Goal: Task Accomplishment & Management: Manage account settings

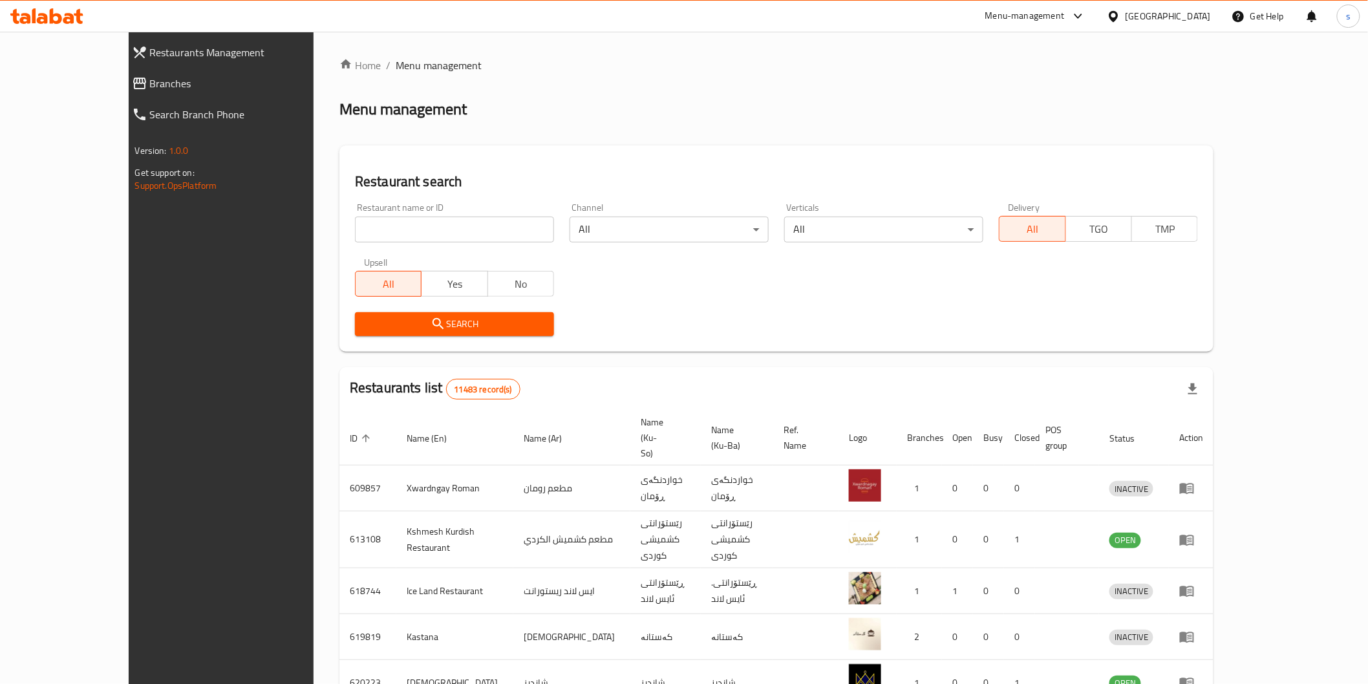
click at [425, 229] on input "search" at bounding box center [454, 230] width 199 height 26
paste input "[PERSON_NAME]"
type input "[PERSON_NAME]"
click button "Search" at bounding box center [454, 324] width 199 height 24
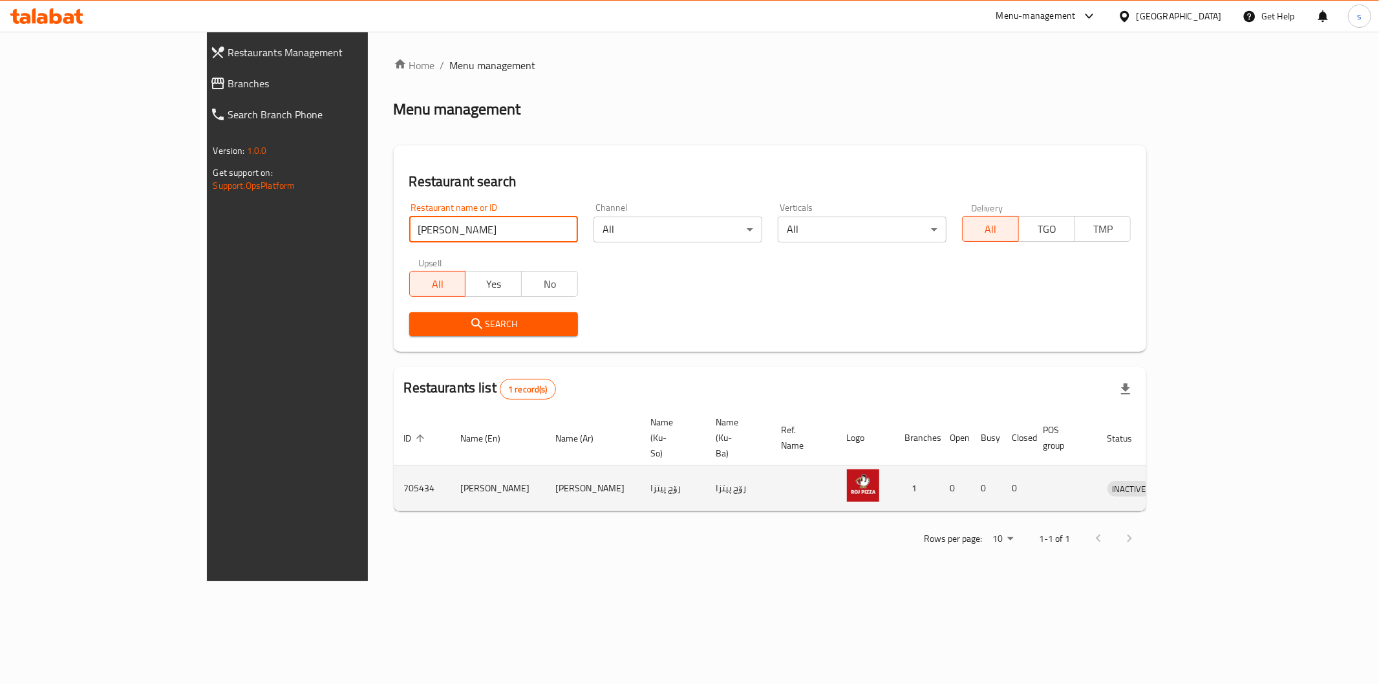
click at [1192, 484] on icon "enhanced table" at bounding box center [1185, 489] width 14 height 11
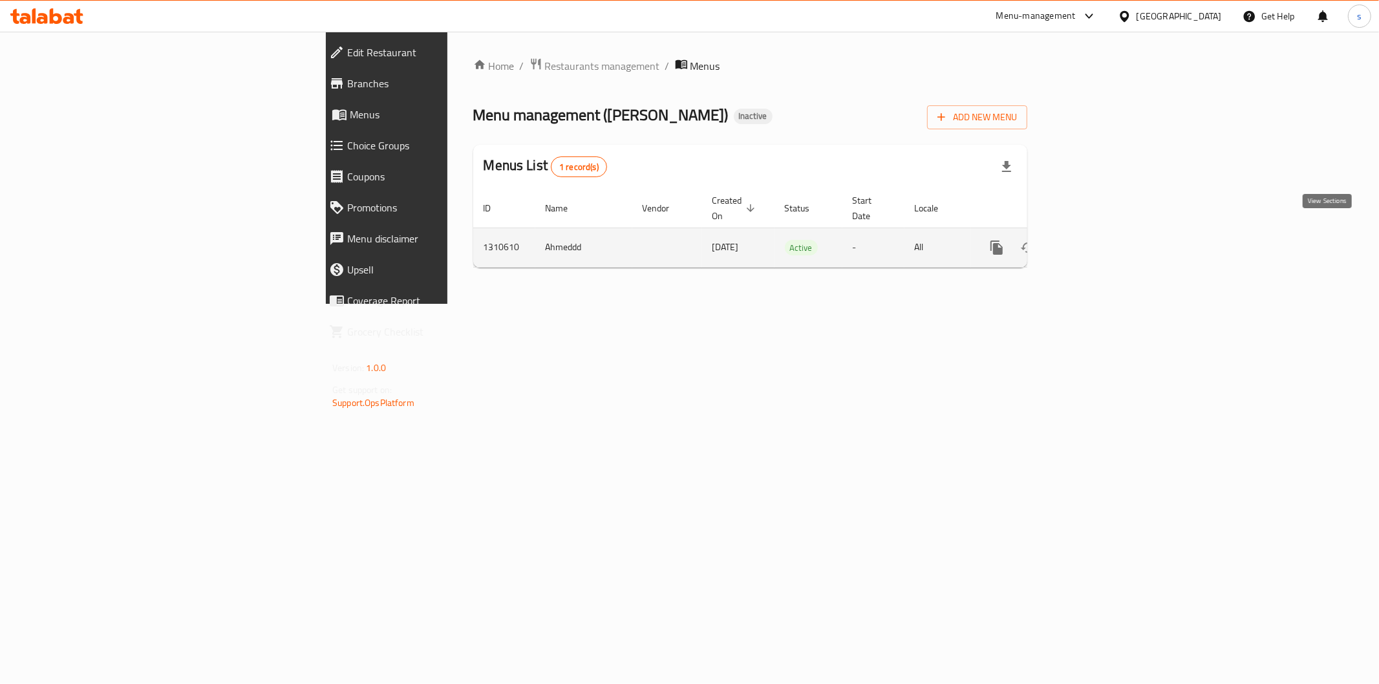
click at [1106, 232] on link "enhanced table" at bounding box center [1090, 247] width 31 height 31
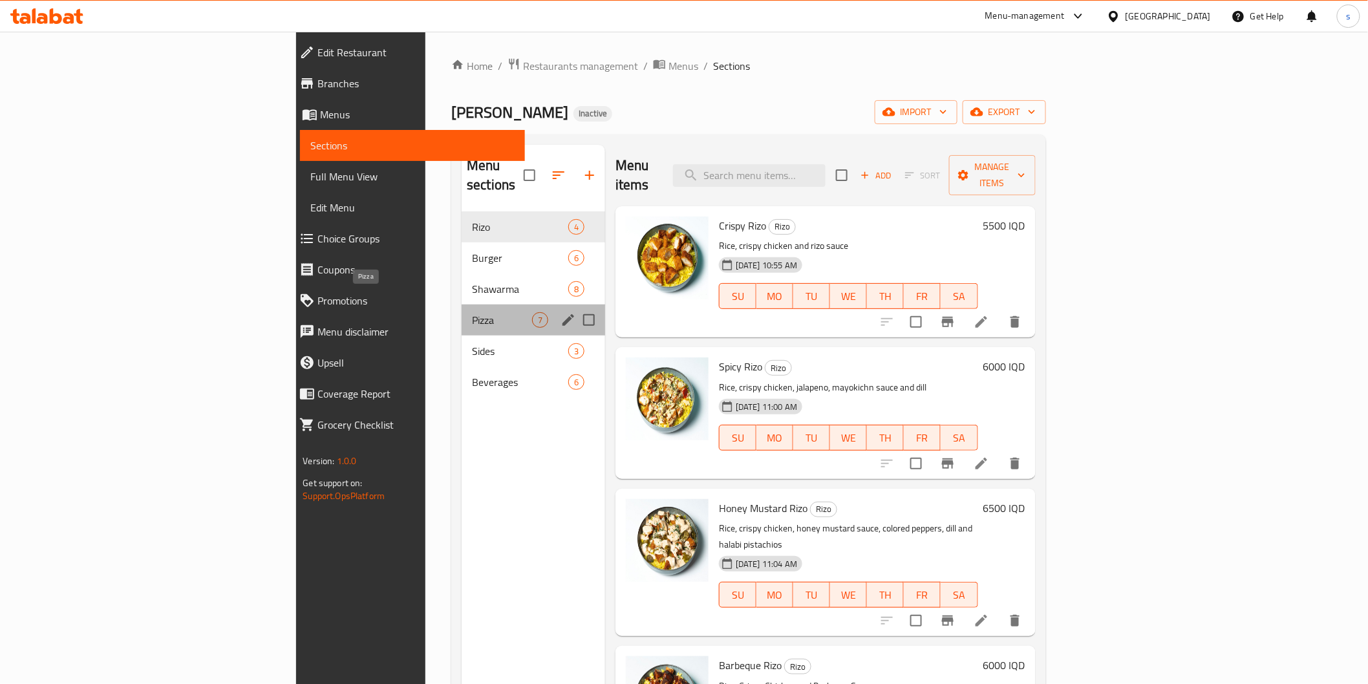
click at [472, 312] on span "Pizza" at bounding box center [502, 320] width 60 height 16
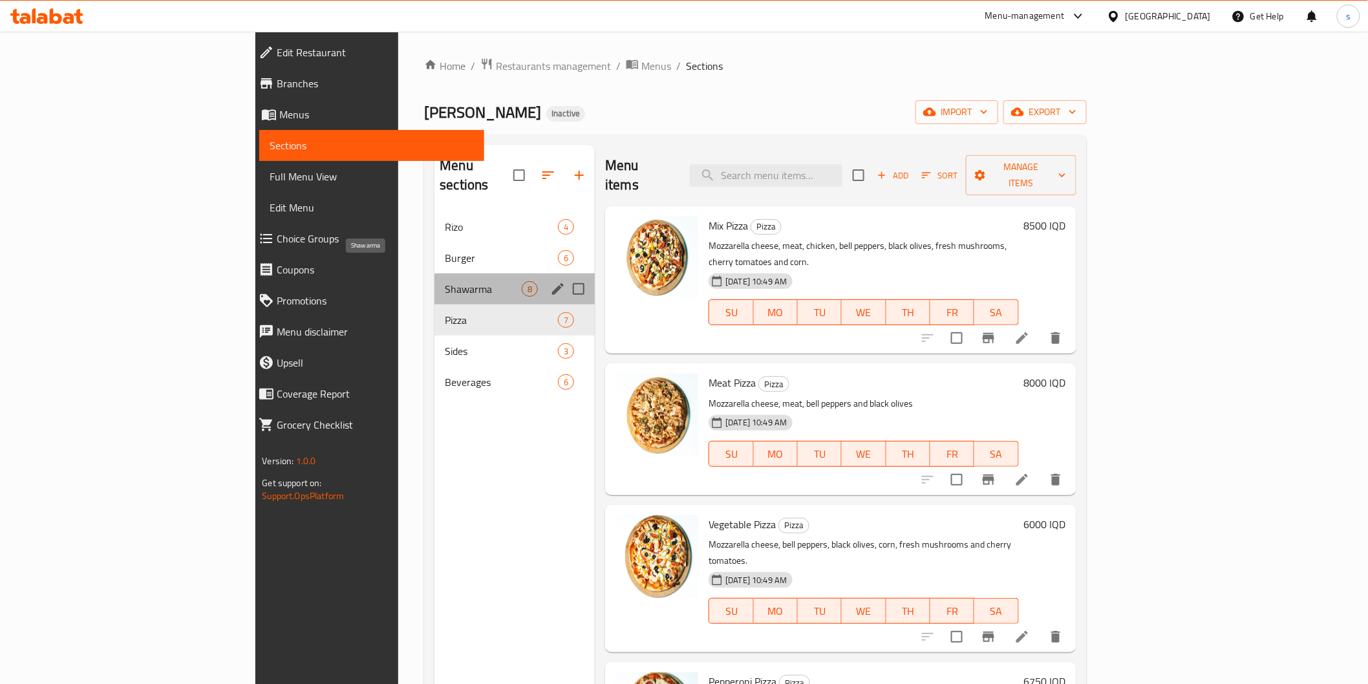
click at [445, 281] on span "Shawarma" at bounding box center [483, 289] width 77 height 16
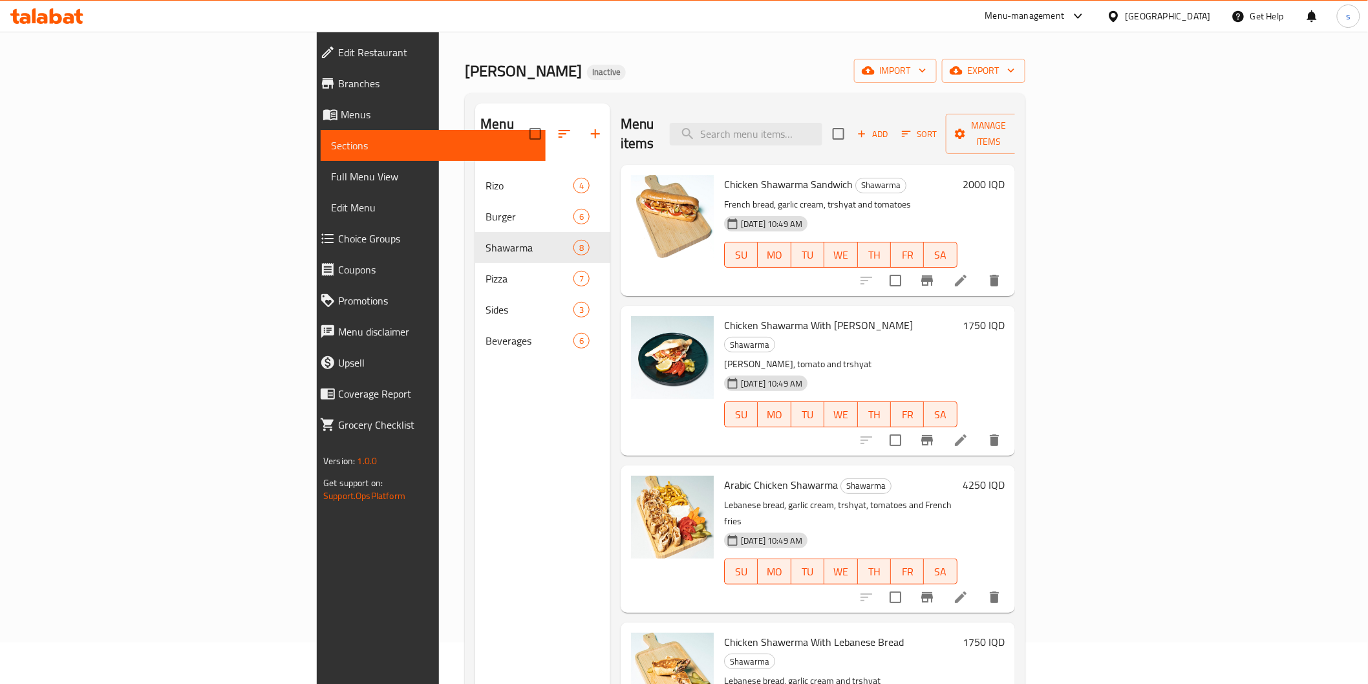
scroll to position [37, 0]
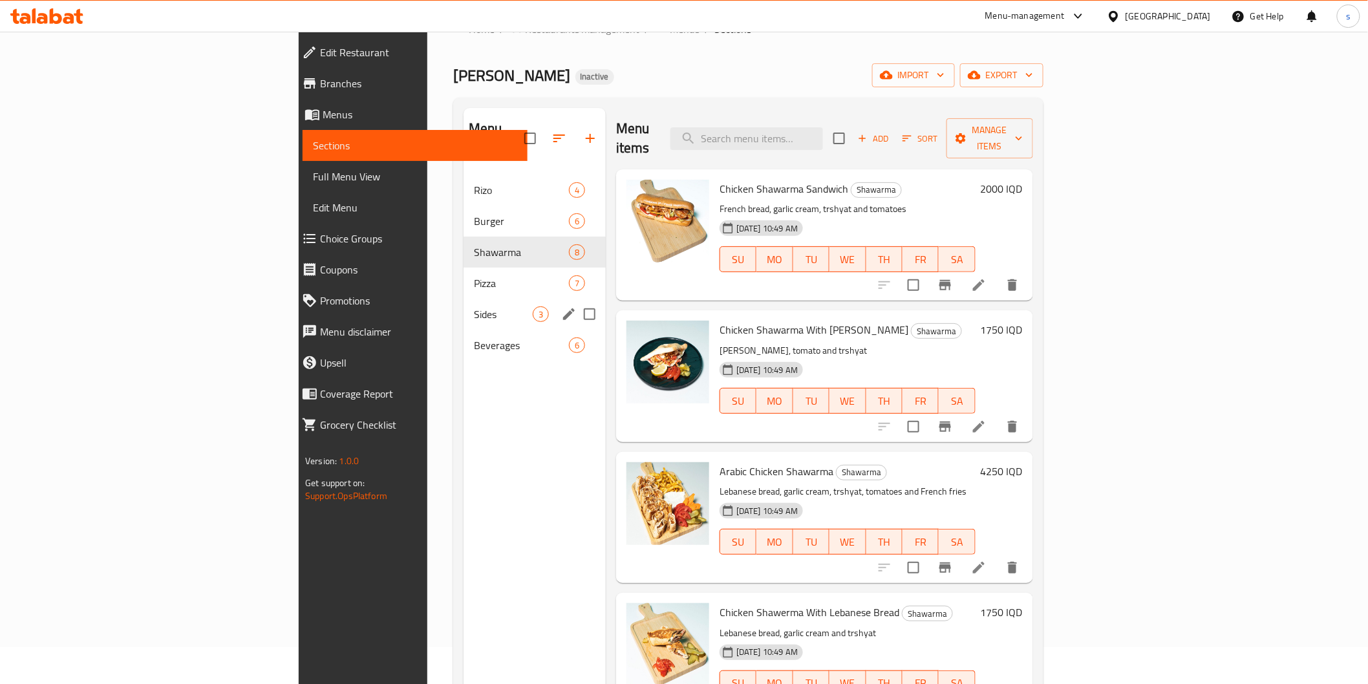
click at [464, 299] on div "Sides 3" at bounding box center [535, 314] width 142 height 31
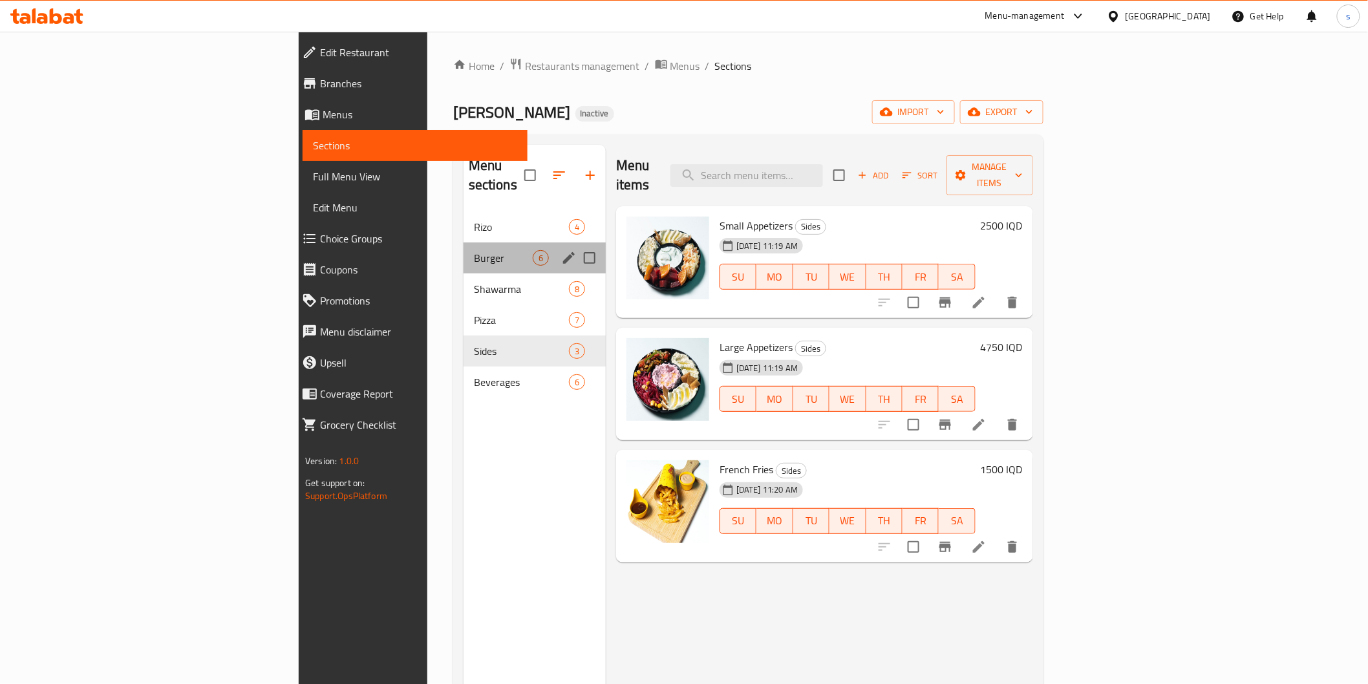
click at [464, 248] on div "Burger 6" at bounding box center [535, 257] width 142 height 31
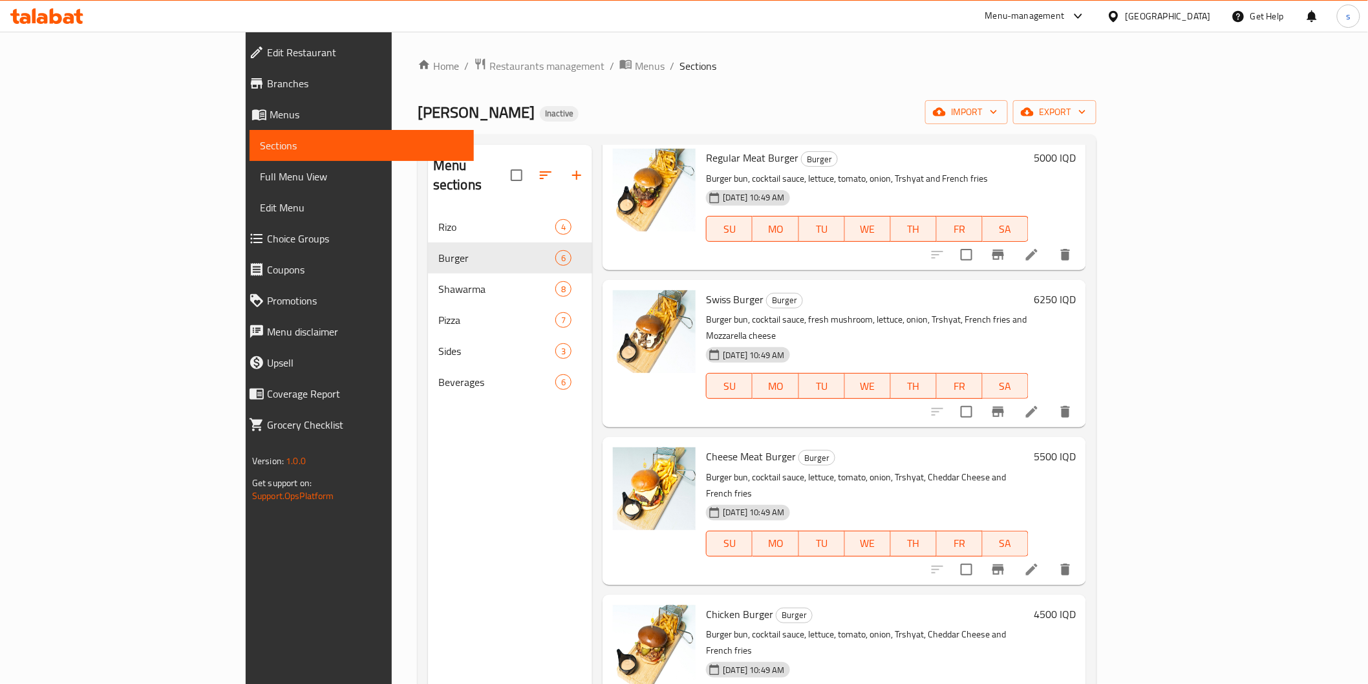
scroll to position [195, 0]
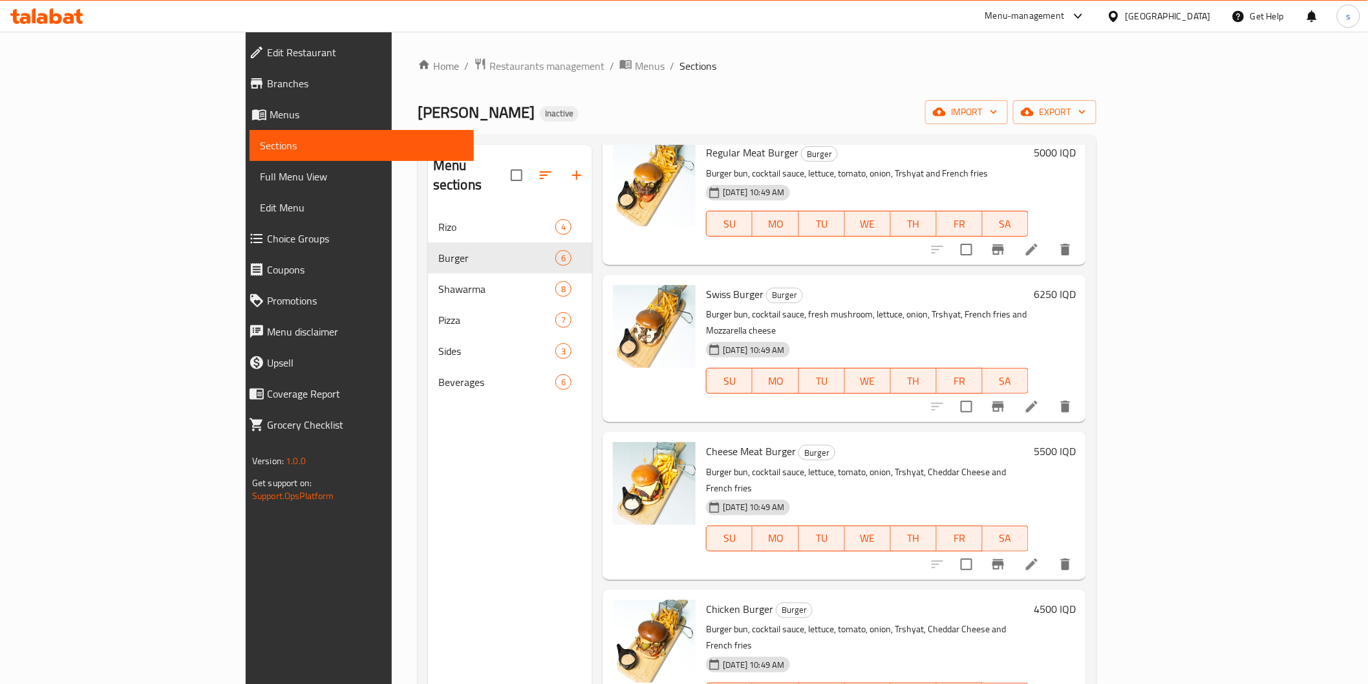
click at [260, 170] on span "Full Menu View" at bounding box center [362, 177] width 204 height 16
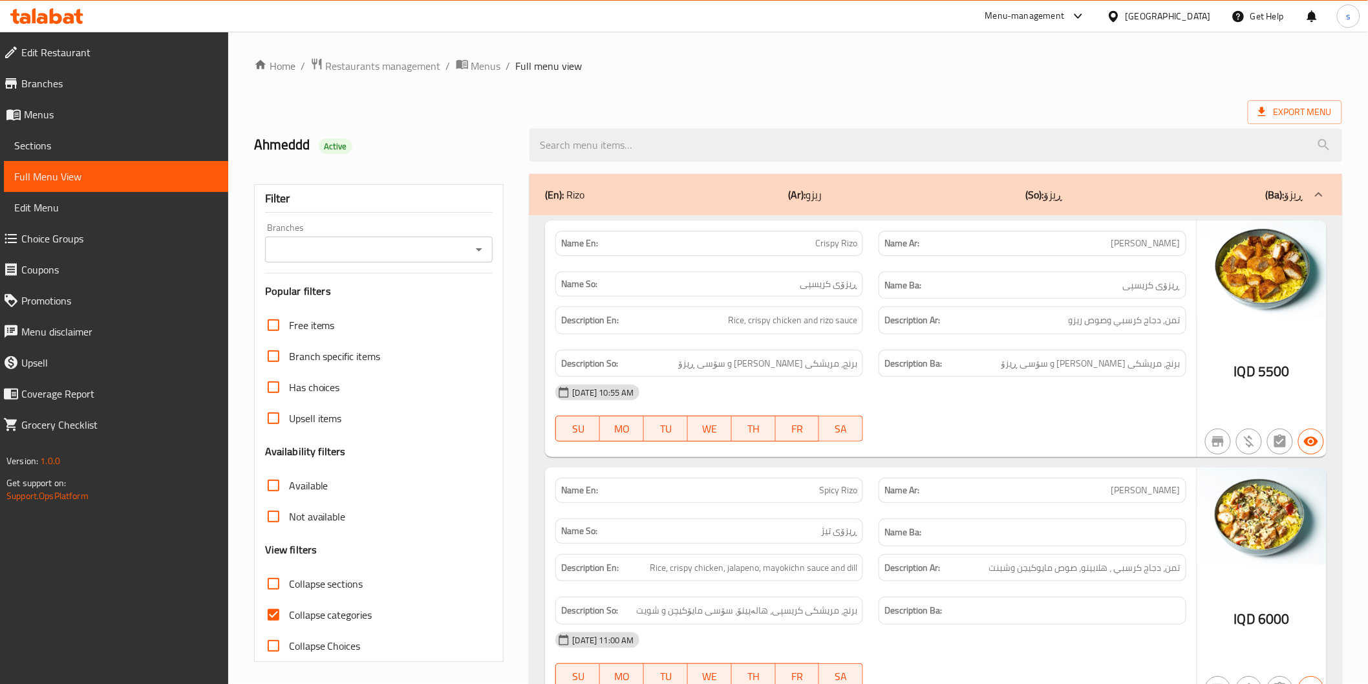
click at [461, 235] on div "Branches Branches" at bounding box center [379, 242] width 228 height 39
click at [461, 242] on input "Branches" at bounding box center [368, 250] width 199 height 18
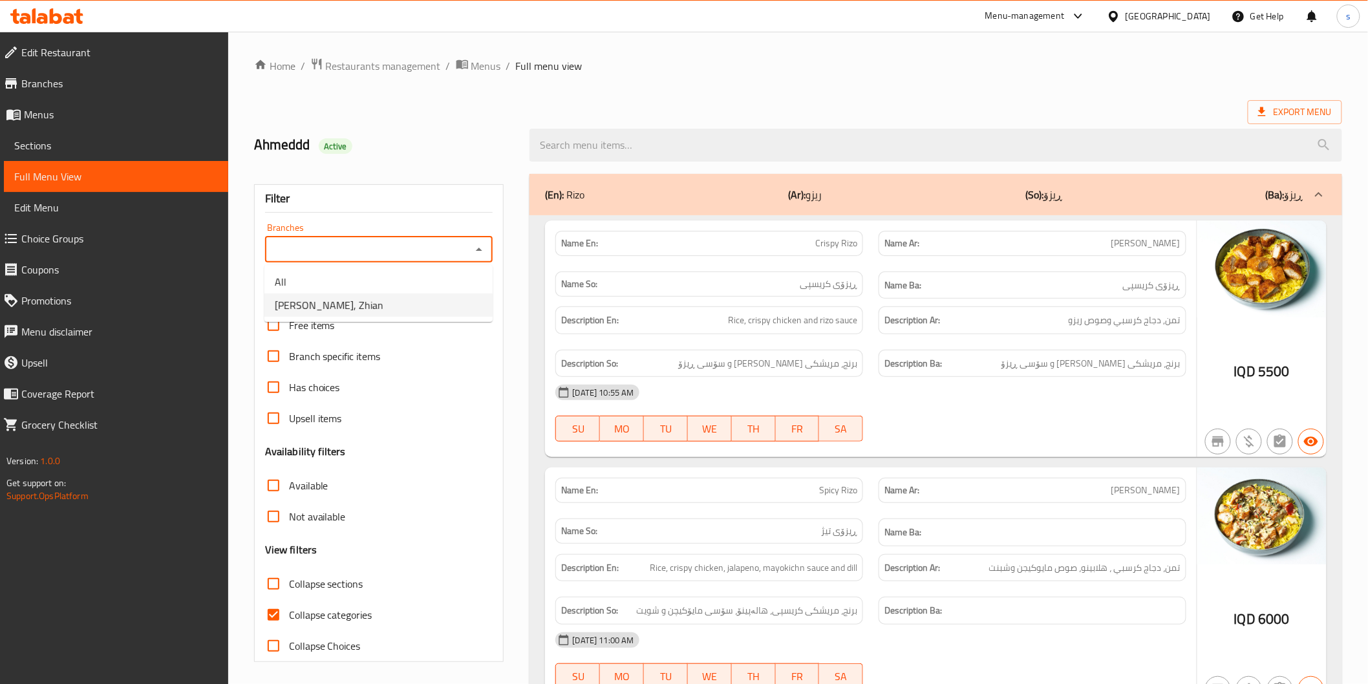
click at [431, 295] on li "Roj Pizza, Zhian" at bounding box center [378, 305] width 228 height 23
type input "Roj Pizza, Zhian"
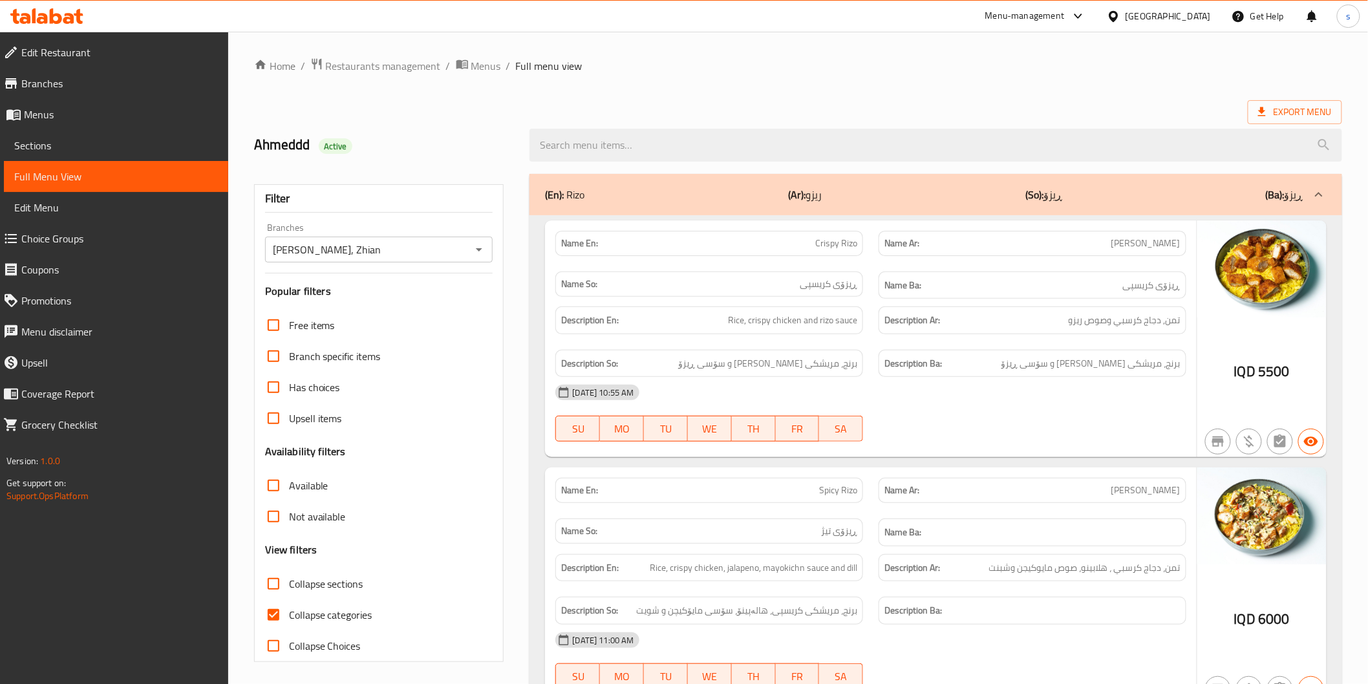
click at [364, 611] on span "Collapse categories" at bounding box center [330, 615] width 83 height 16
click at [289, 611] on input "Collapse categories" at bounding box center [273, 614] width 31 height 31
checkbox input "false"
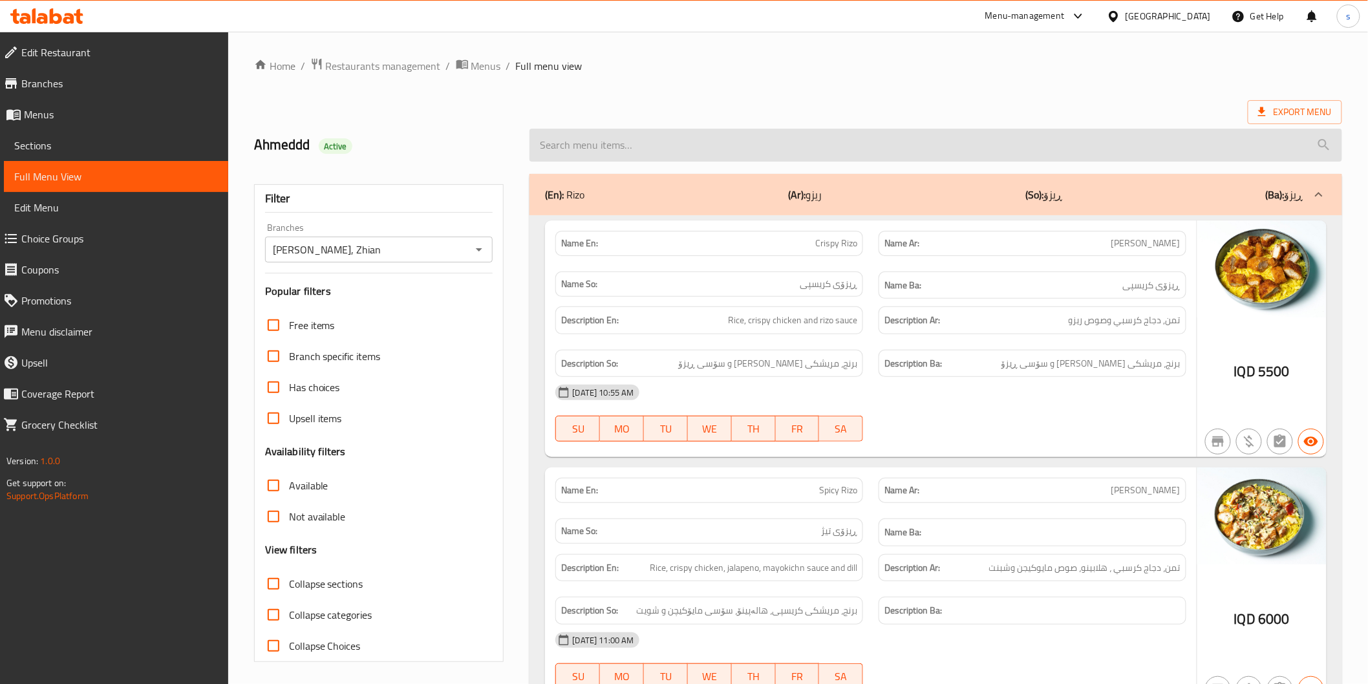
click at [621, 150] on input "search" at bounding box center [936, 145] width 812 height 33
paste input "Meat Shawarma With Hajari Samoon"
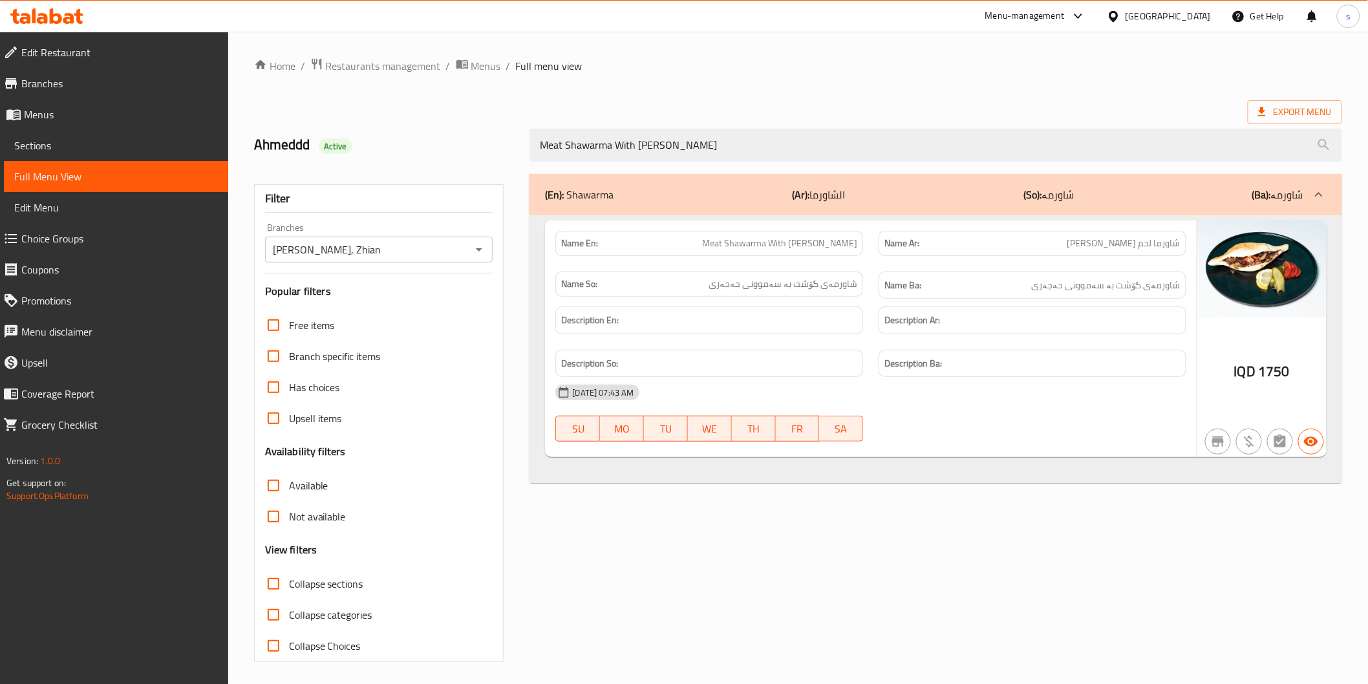
type input "Meat Shawarma With Hajari Samoon"
click at [1158, 384] on div "10-09-2025 07:43 AM" at bounding box center [871, 392] width 646 height 31
click at [822, 231] on div "Name En: Meat Shawarma With Hajari Samoon" at bounding box center [709, 243] width 308 height 25
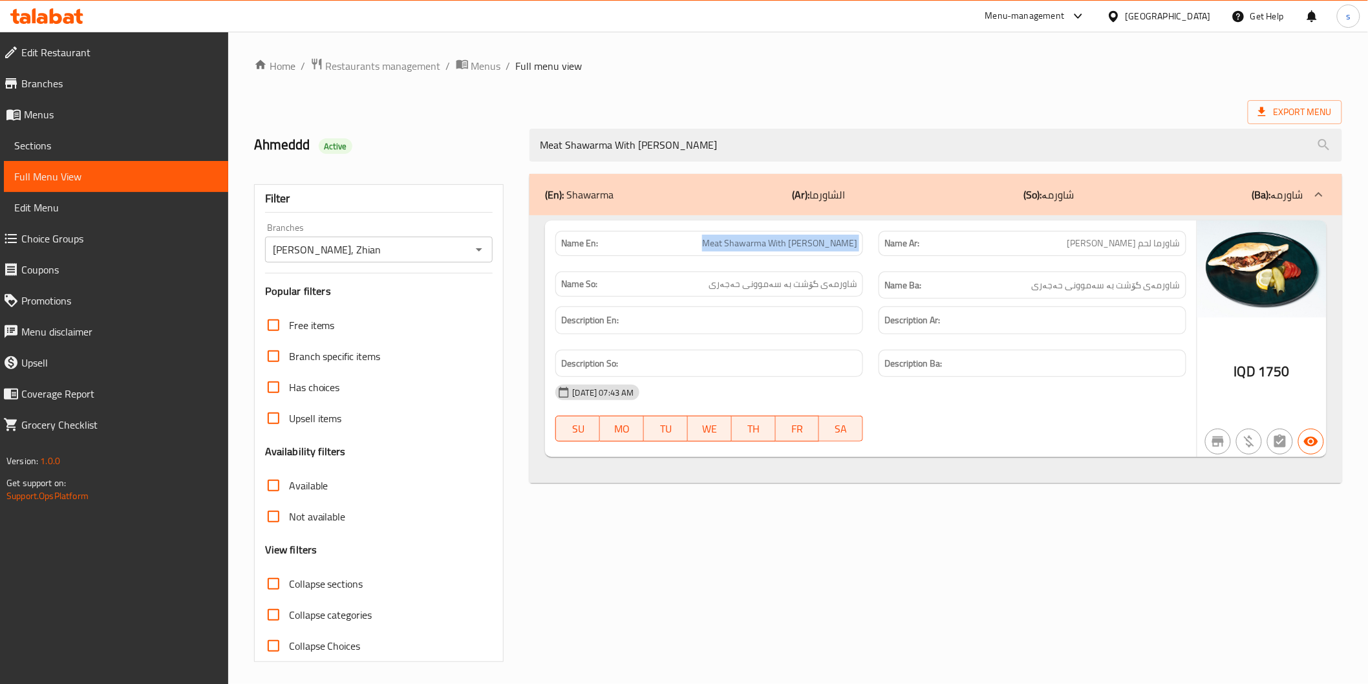
copy span "Meat Shawarma With Hajari Samoon"
click at [1023, 264] on div "Name Ba: شاورمەی گۆشت بە سەموونی حەجەری" at bounding box center [1032, 285] width 323 height 43
click at [848, 243] on span "Meat Shawarma With Hajari Samoon" at bounding box center [779, 244] width 155 height 14
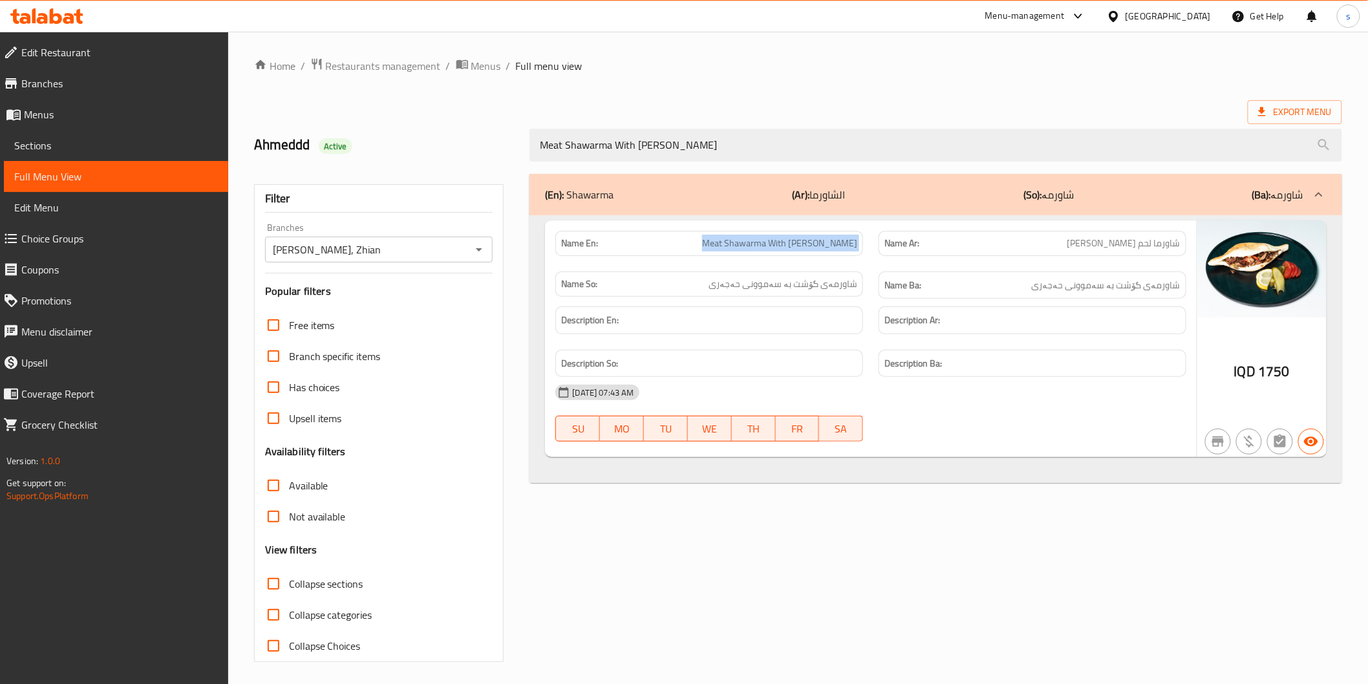
copy span "Meat Shawarma With Hajari Samoon"
click at [145, 149] on span "Sections" at bounding box center [116, 146] width 204 height 16
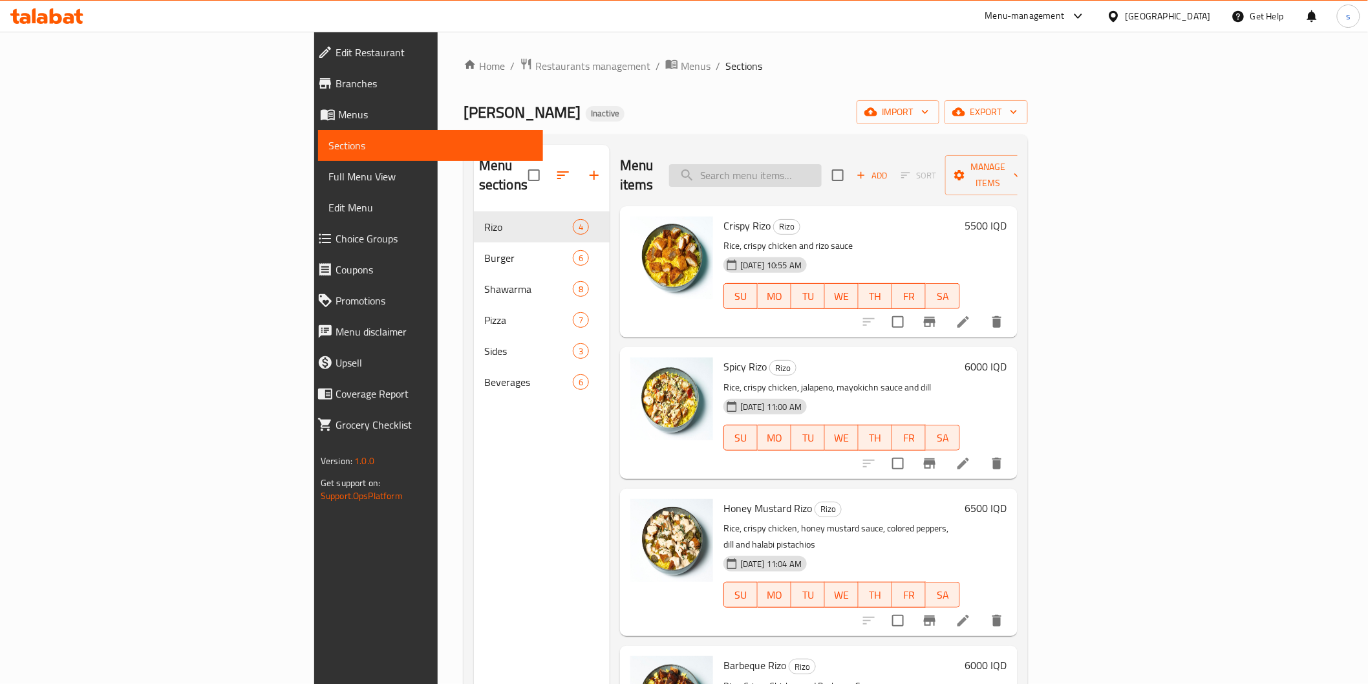
click at [822, 171] on input "search" at bounding box center [745, 175] width 153 height 23
paste input "Meat Shawarma With Hajari Samoon"
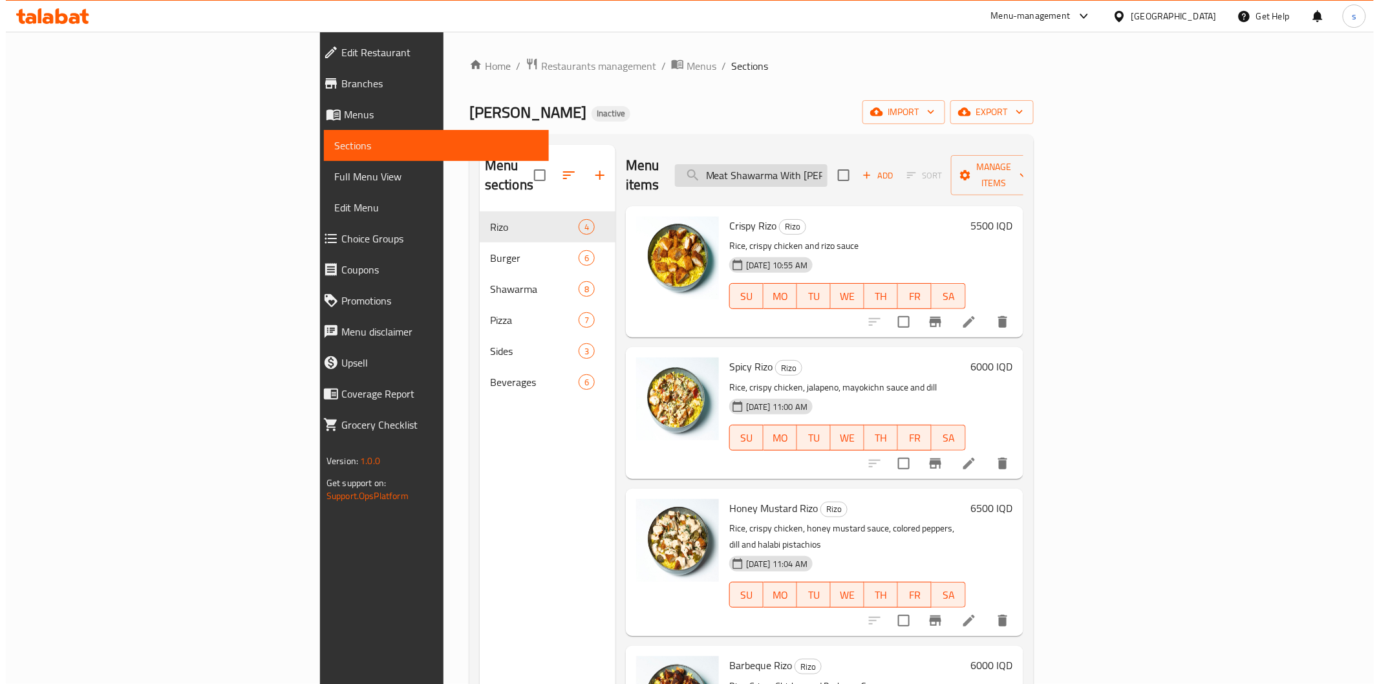
scroll to position [0, 44]
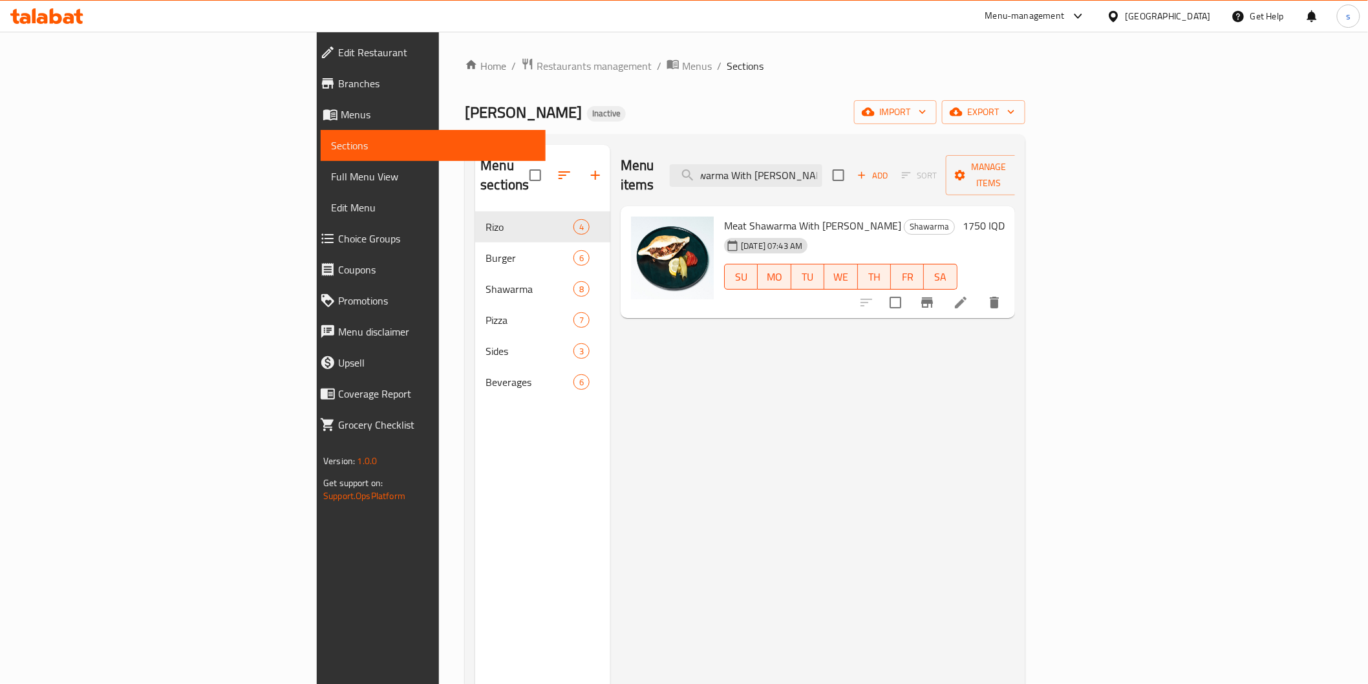
type input "Meat Shawarma With Hajari Samoon"
click at [979, 294] on li at bounding box center [961, 302] width 36 height 23
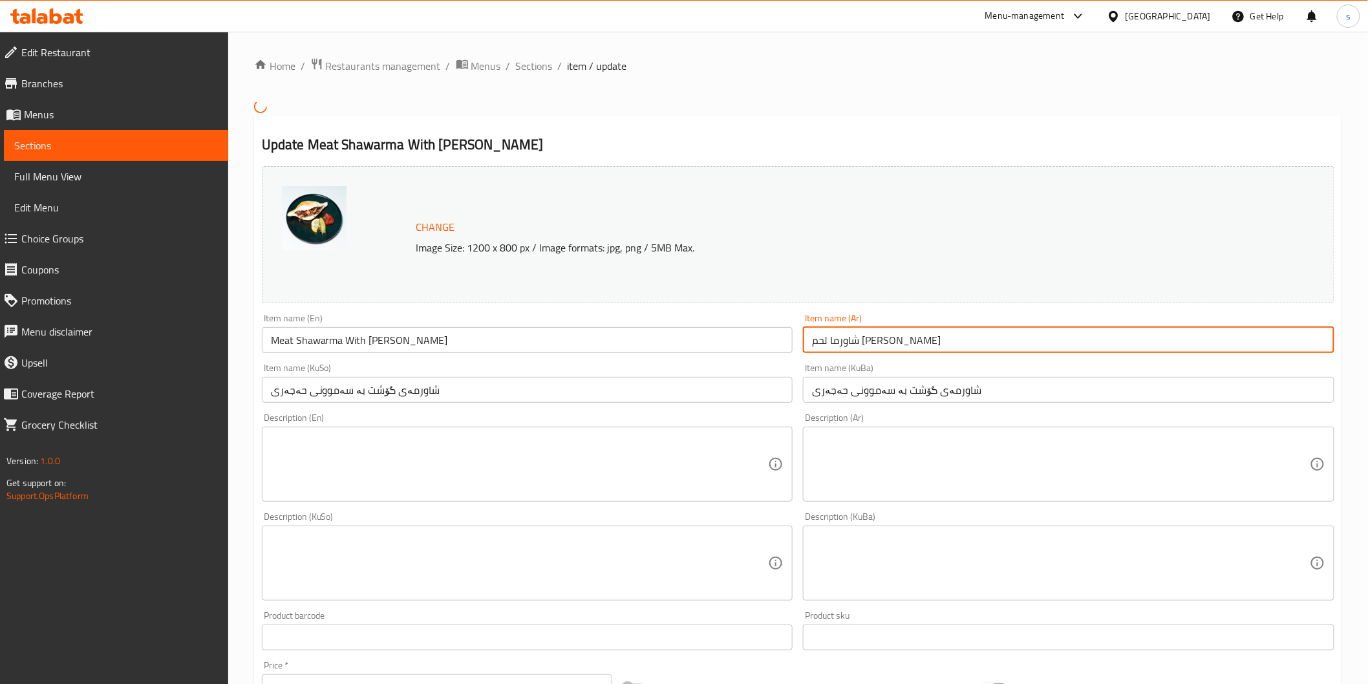
click at [882, 343] on input "شاورما لحم صمون حجري" at bounding box center [1068, 340] width 531 height 26
click at [881, 343] on input "شاورما لحم صمون حجري" at bounding box center [1068, 340] width 531 height 26
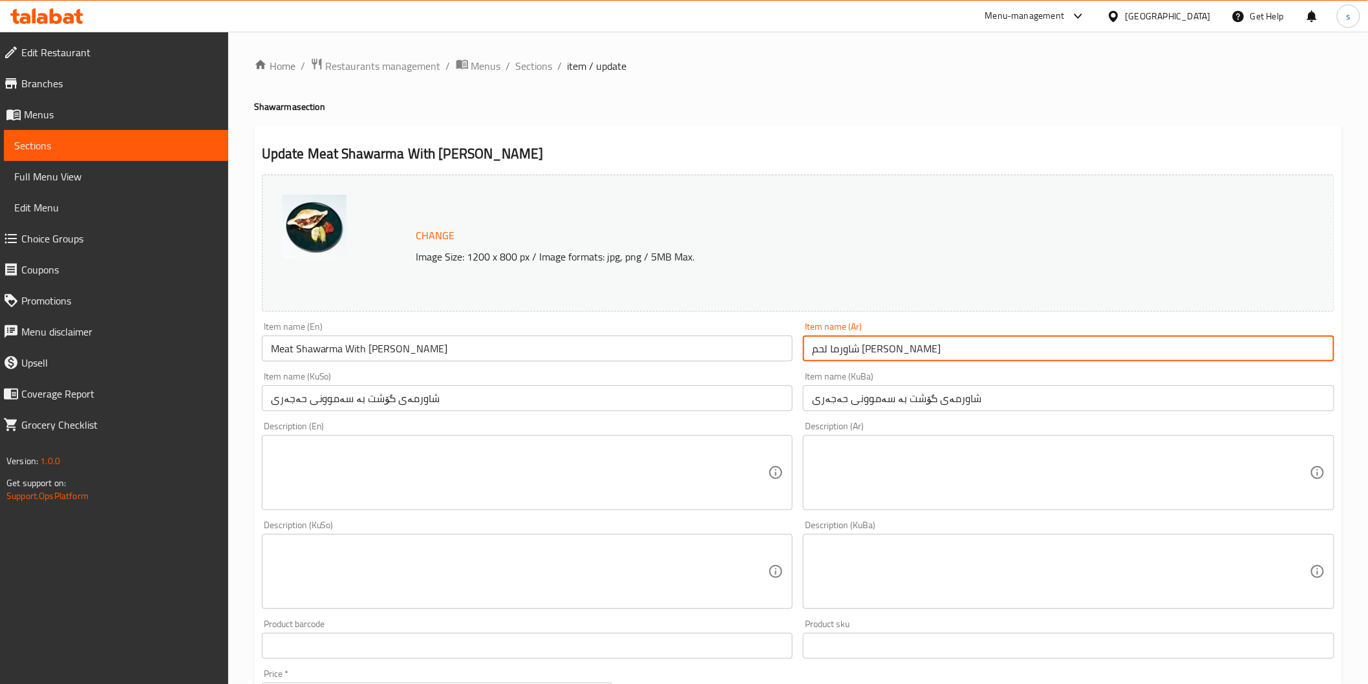
click at [881, 343] on input "شاورما لحم صمون حجري" at bounding box center [1068, 349] width 531 height 26
click at [868, 349] on input "شاورما لحم صمون حجري" at bounding box center [1068, 349] width 531 height 26
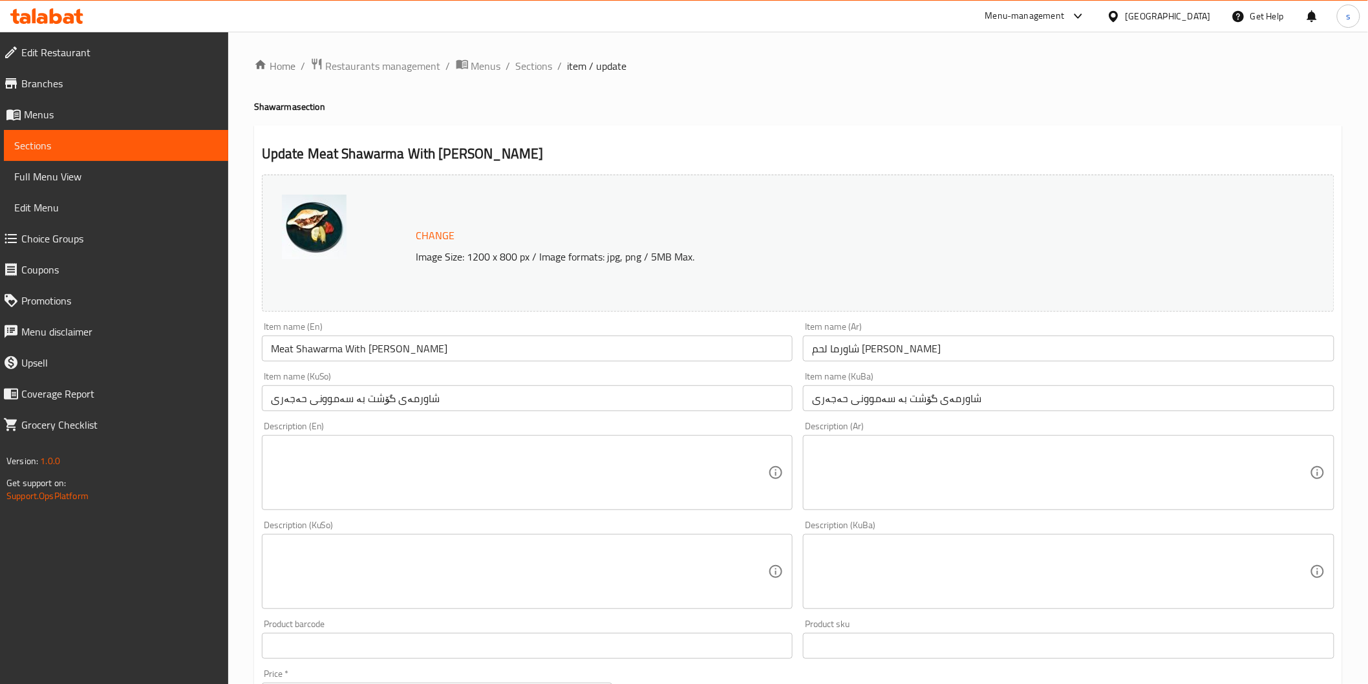
click at [634, 419] on div "Description (En) Description (En)" at bounding box center [528, 465] width 542 height 99
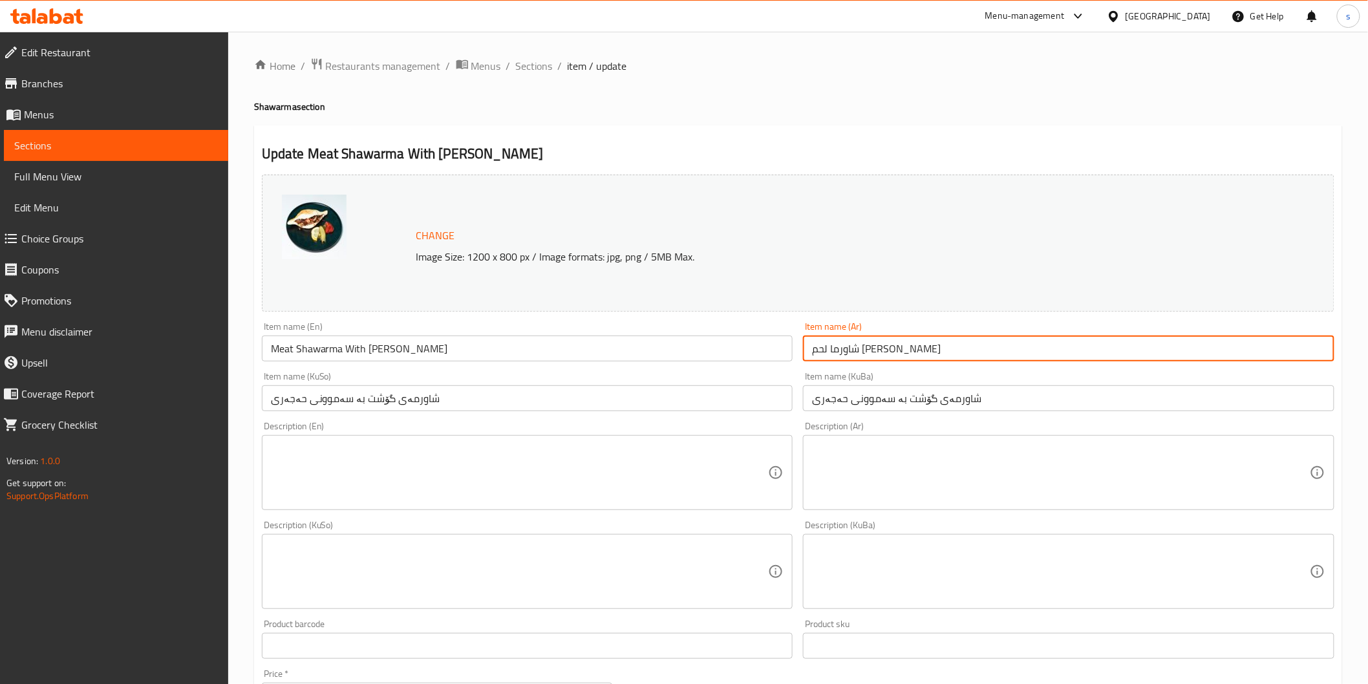
click at [868, 352] on input "شاورما لحم صمون حجري" at bounding box center [1068, 349] width 531 height 26
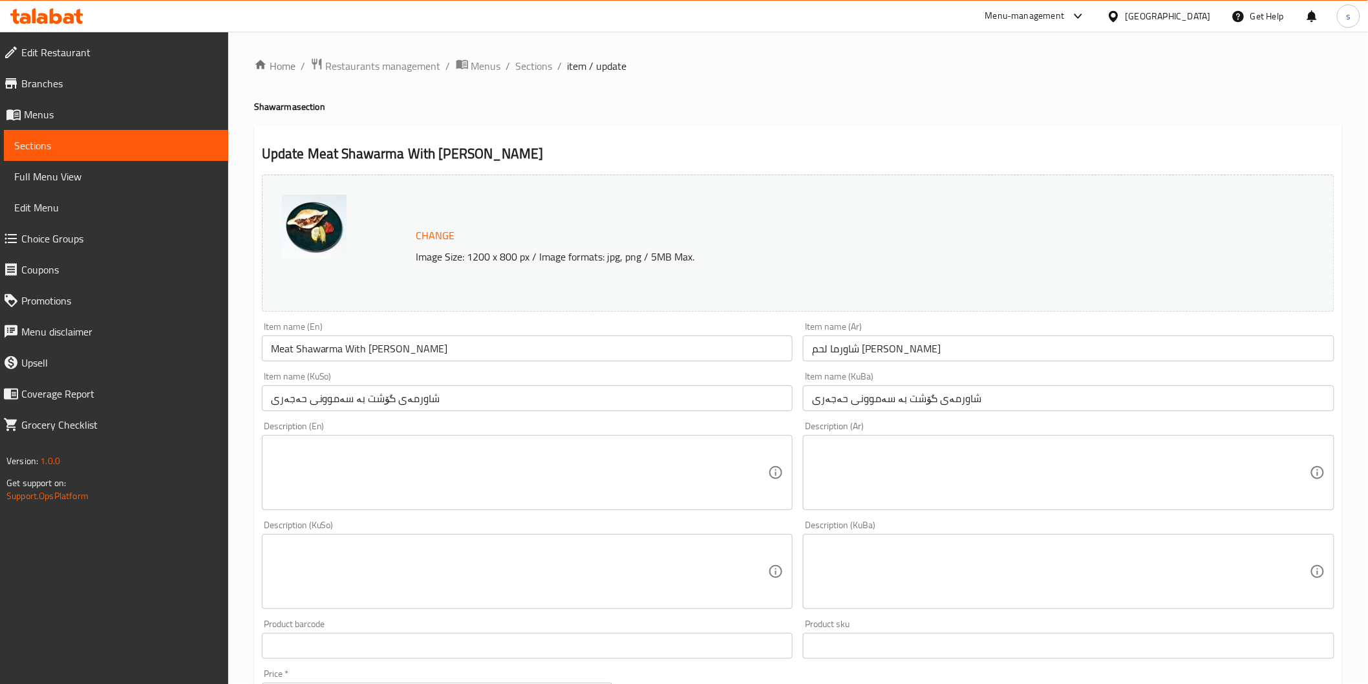
click at [458, 332] on div "Item name (En) Meat Shawarma With Hajari Samoon Item name (En)" at bounding box center [527, 341] width 531 height 39
click at [454, 351] on input "Meat Shawarma With Hajari Samoon" at bounding box center [527, 349] width 531 height 26
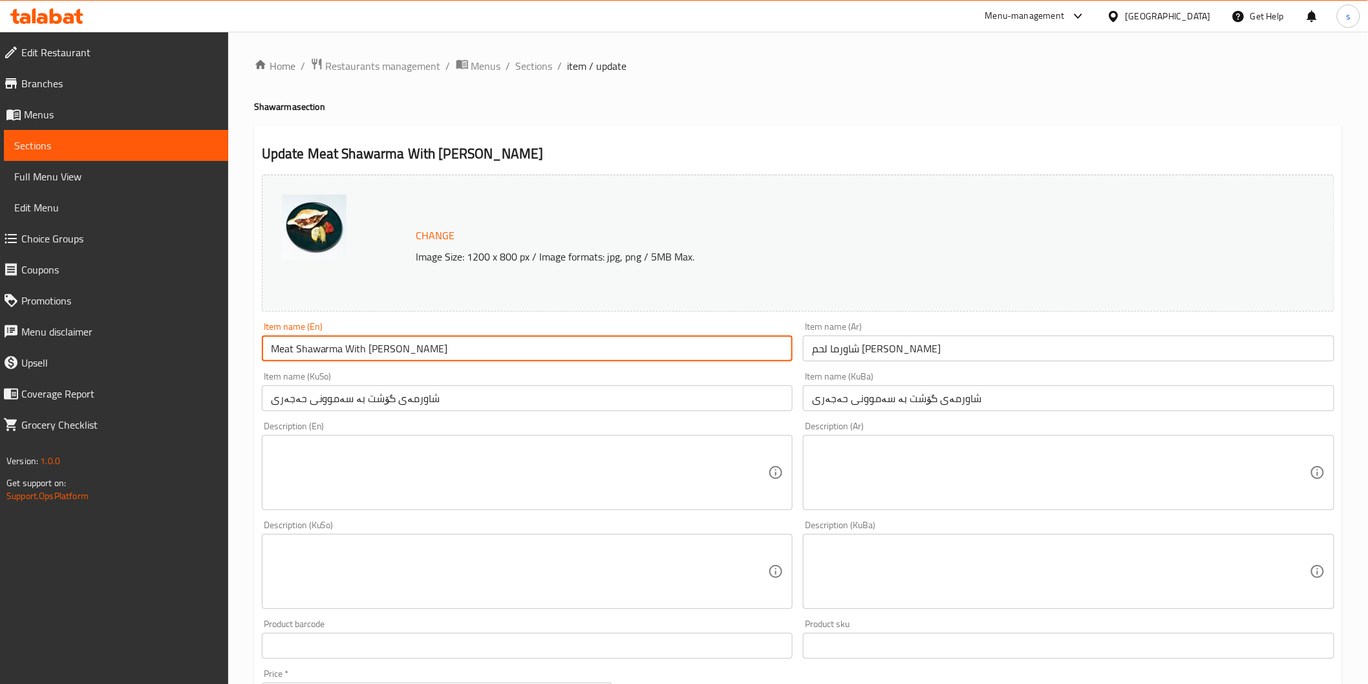
click at [454, 351] on input "Meat Shawarma With Hajari Samoon" at bounding box center [527, 349] width 531 height 26
click at [361, 352] on input "Meat Shawarma With Hajari Samoon" at bounding box center [527, 349] width 531 height 26
type input "Meat Shawarma In Hajari Samoon"
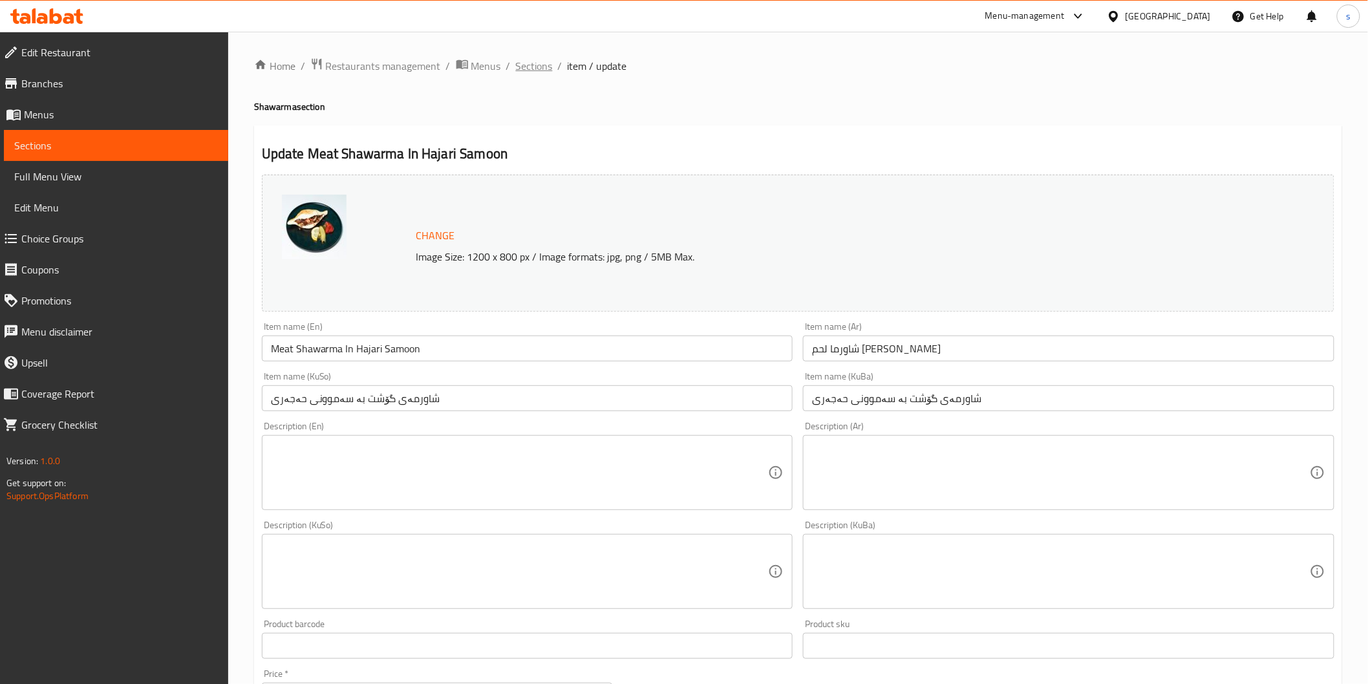
click at [543, 63] on span "Sections" at bounding box center [534, 66] width 37 height 16
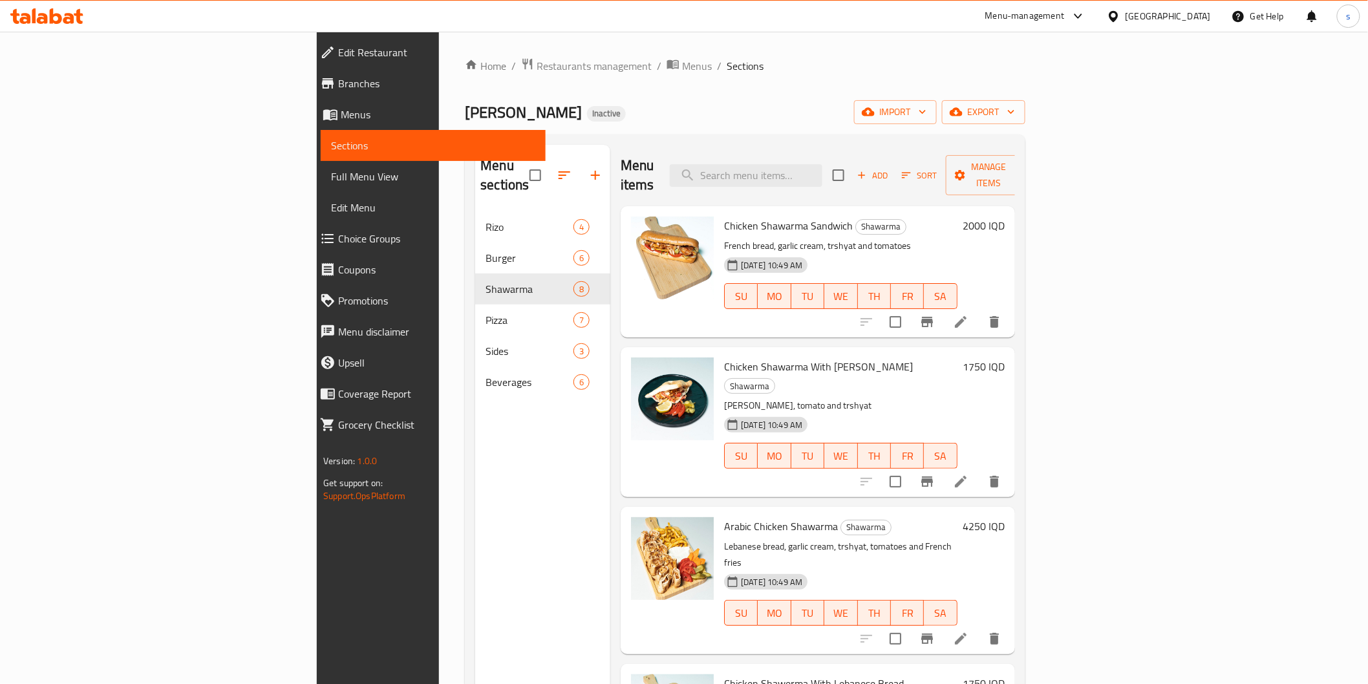
click at [321, 187] on link "Full Menu View" at bounding box center [433, 176] width 224 height 31
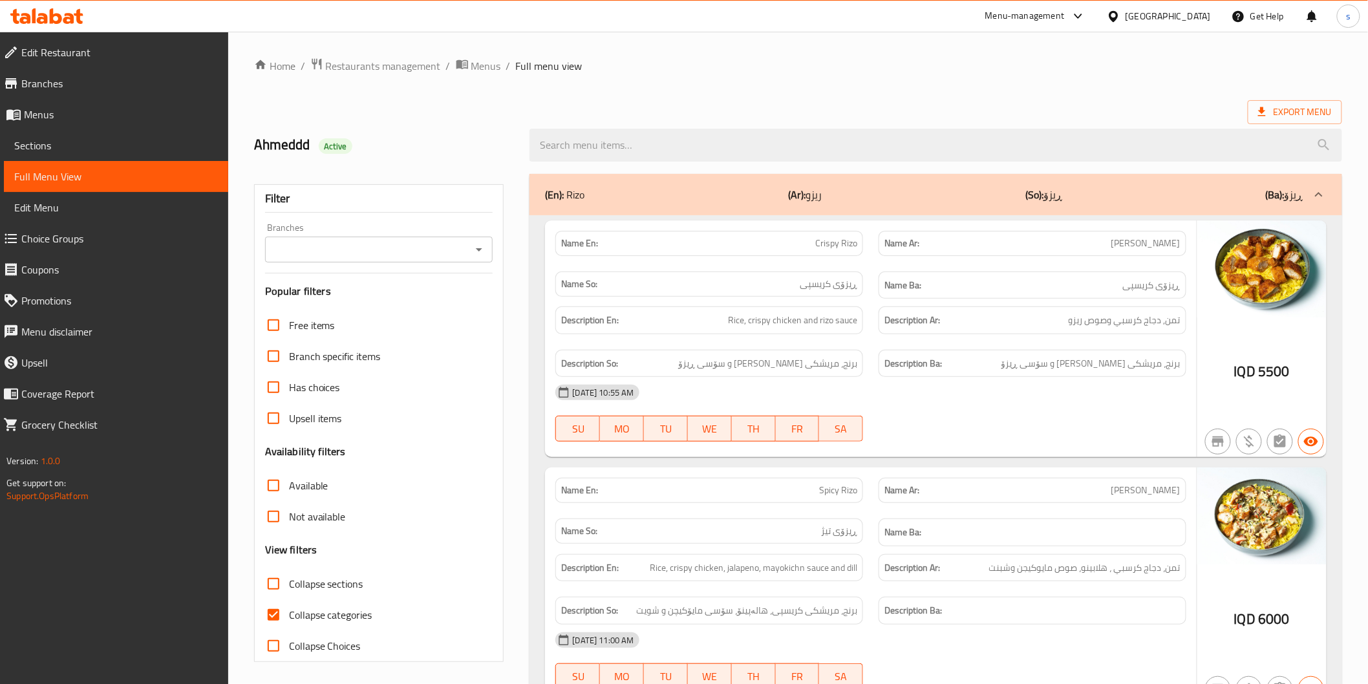
click at [409, 266] on div "Filter Branches Branches Popular filters Free items Branch specific items Has c…" at bounding box center [379, 423] width 250 height 478
click at [417, 247] on input "Branches" at bounding box center [368, 250] width 199 height 18
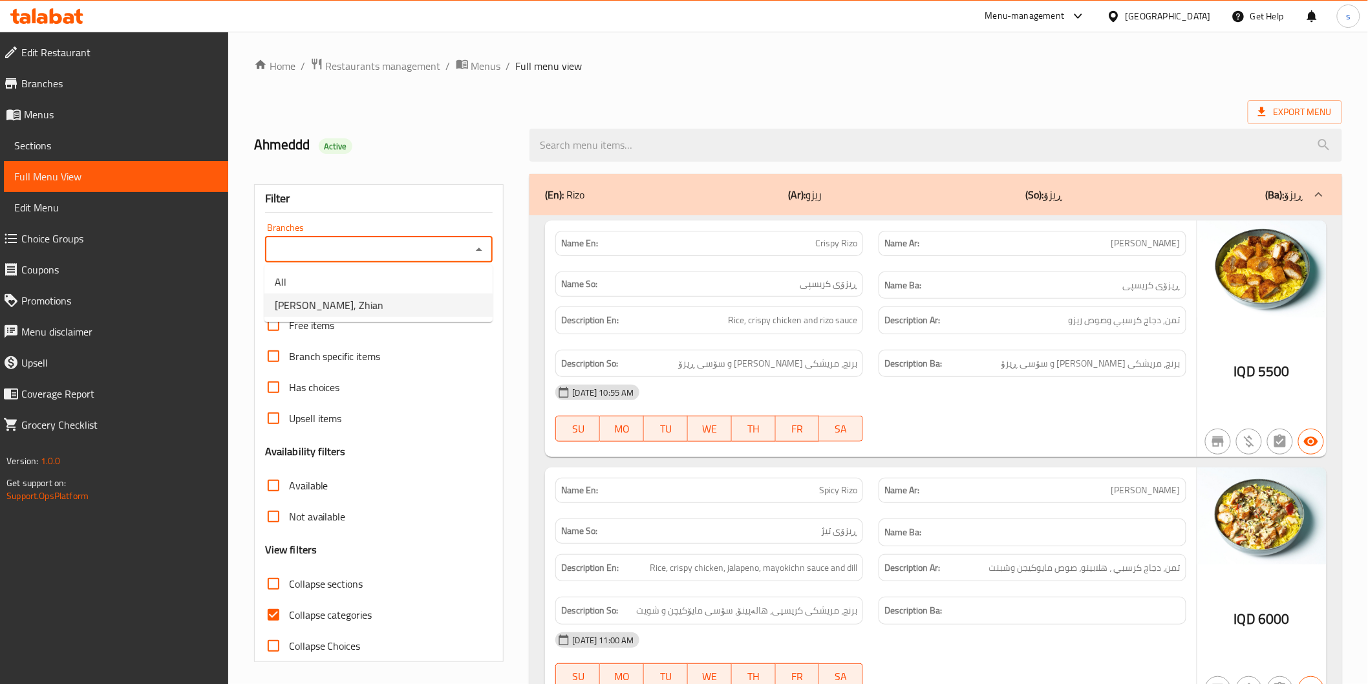
click at [422, 294] on li "Roj Pizza, Zhian" at bounding box center [378, 305] width 228 height 23
type input "Roj Pizza, Zhian"
click at [641, 141] on input "search" at bounding box center [936, 145] width 812 height 33
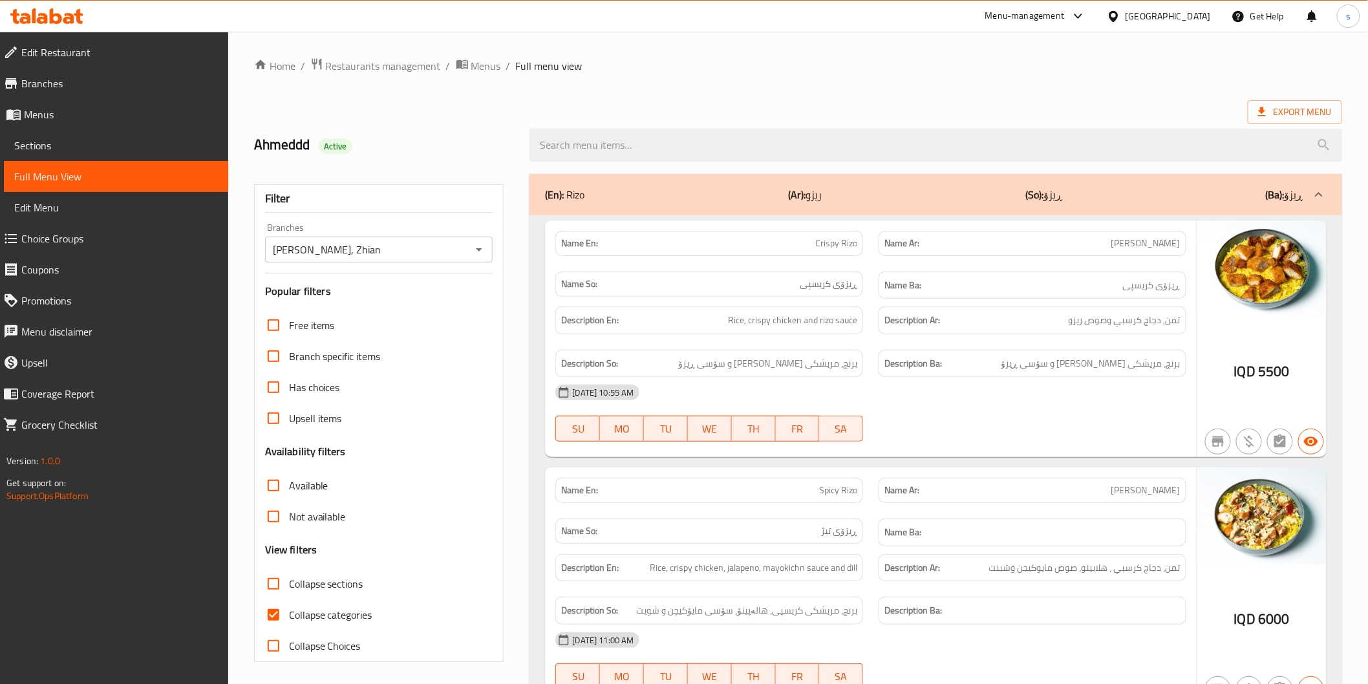
paste input "Meat Shawarma With Hajari Samoon"
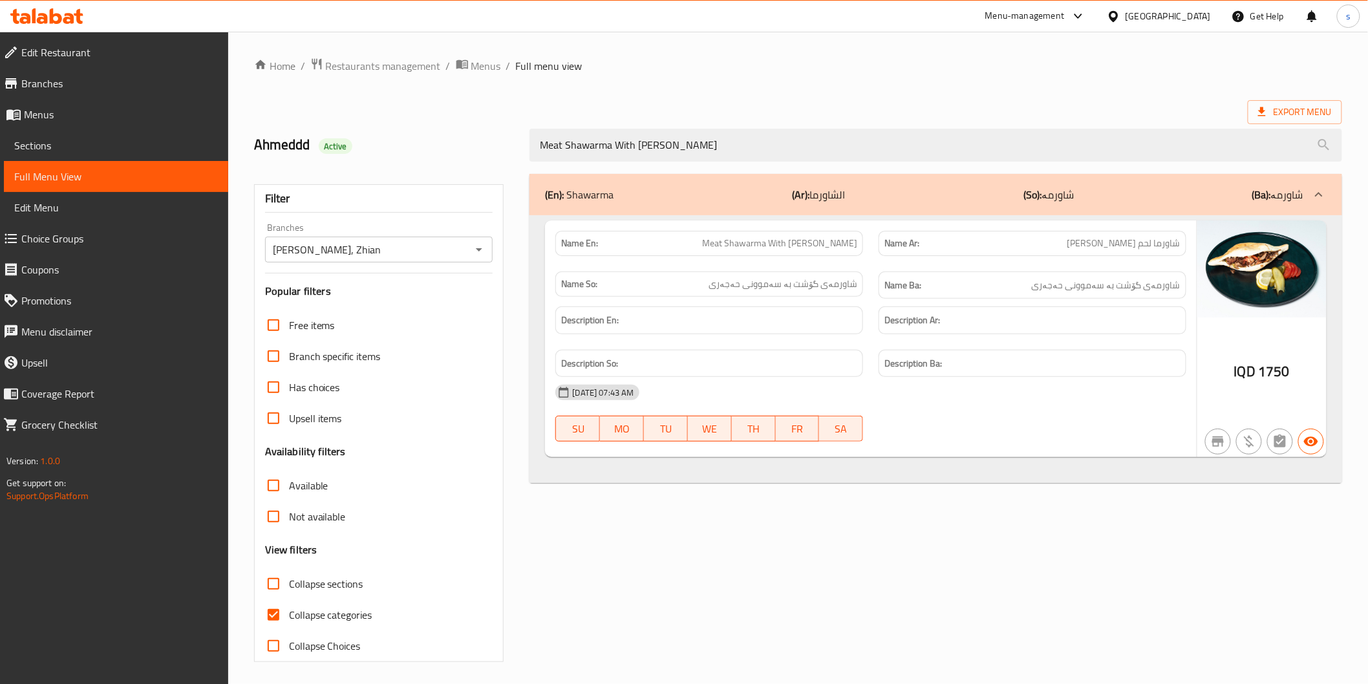
type input "Meat Shawarma With Hajari Samoon"
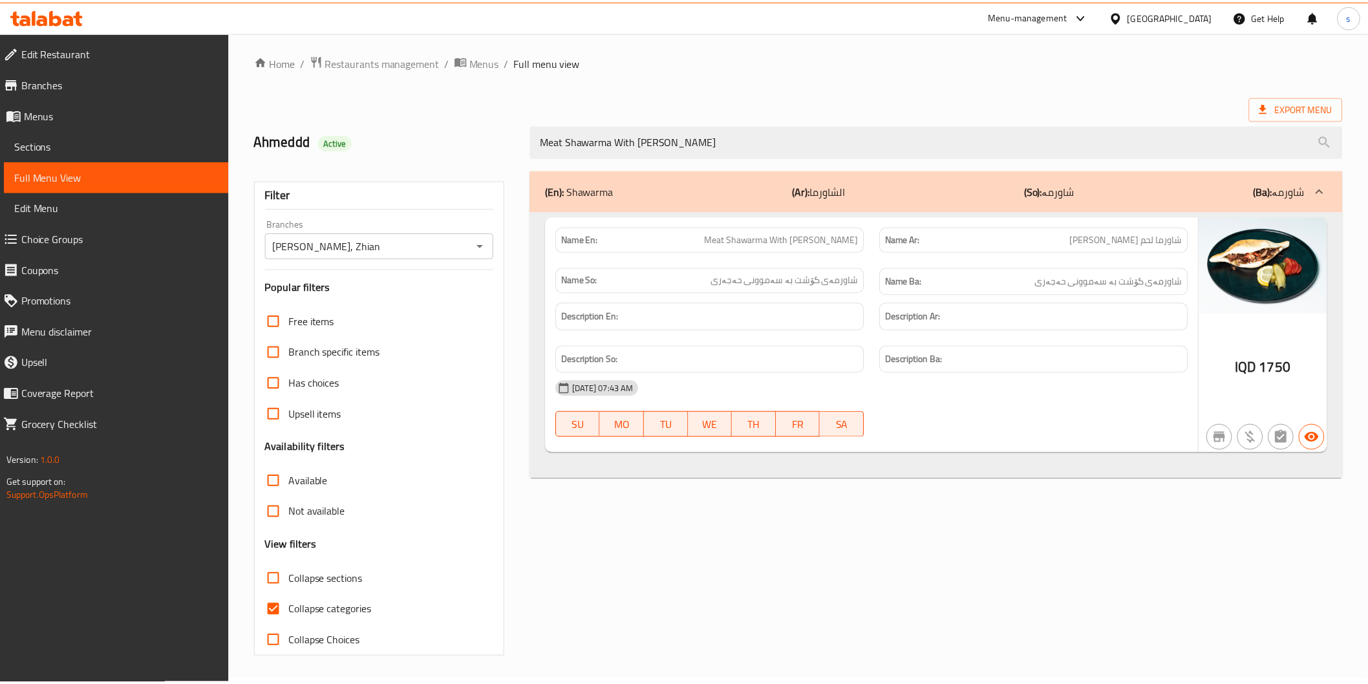
scroll to position [3, 0]
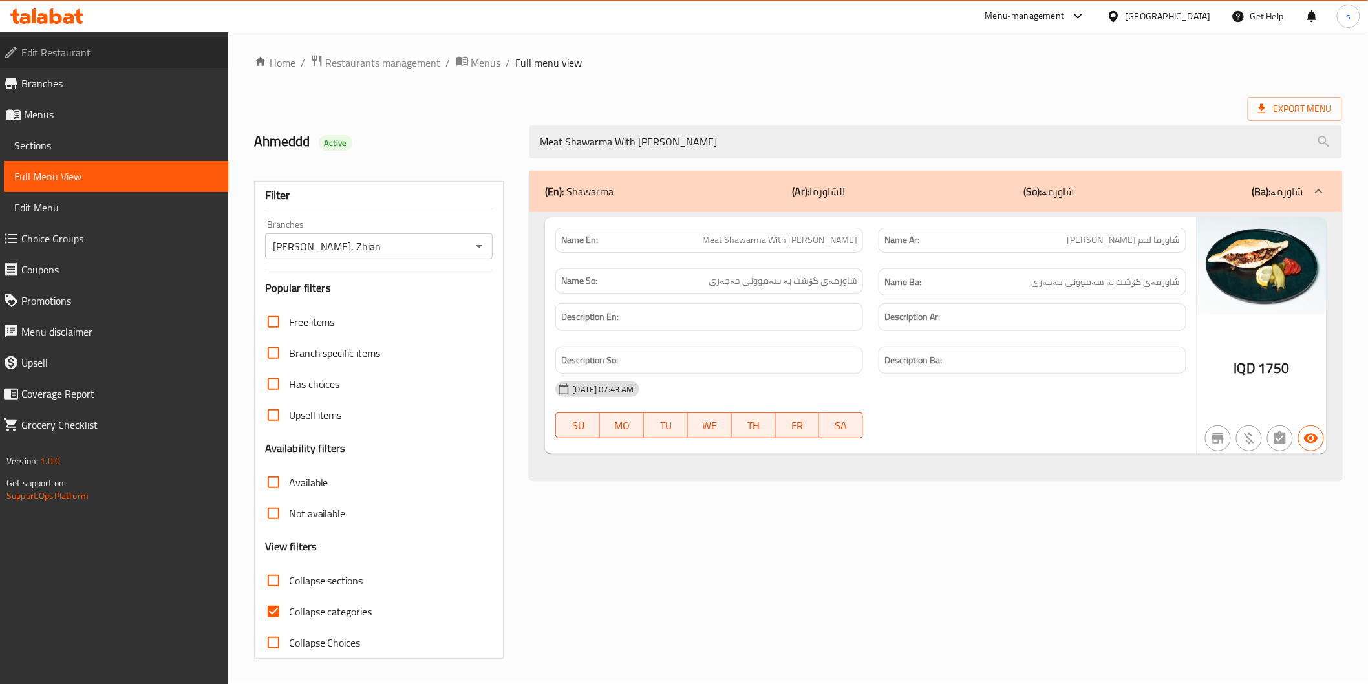
click at [170, 60] on link "Edit Restaurant" at bounding box center [110, 52] width 235 height 31
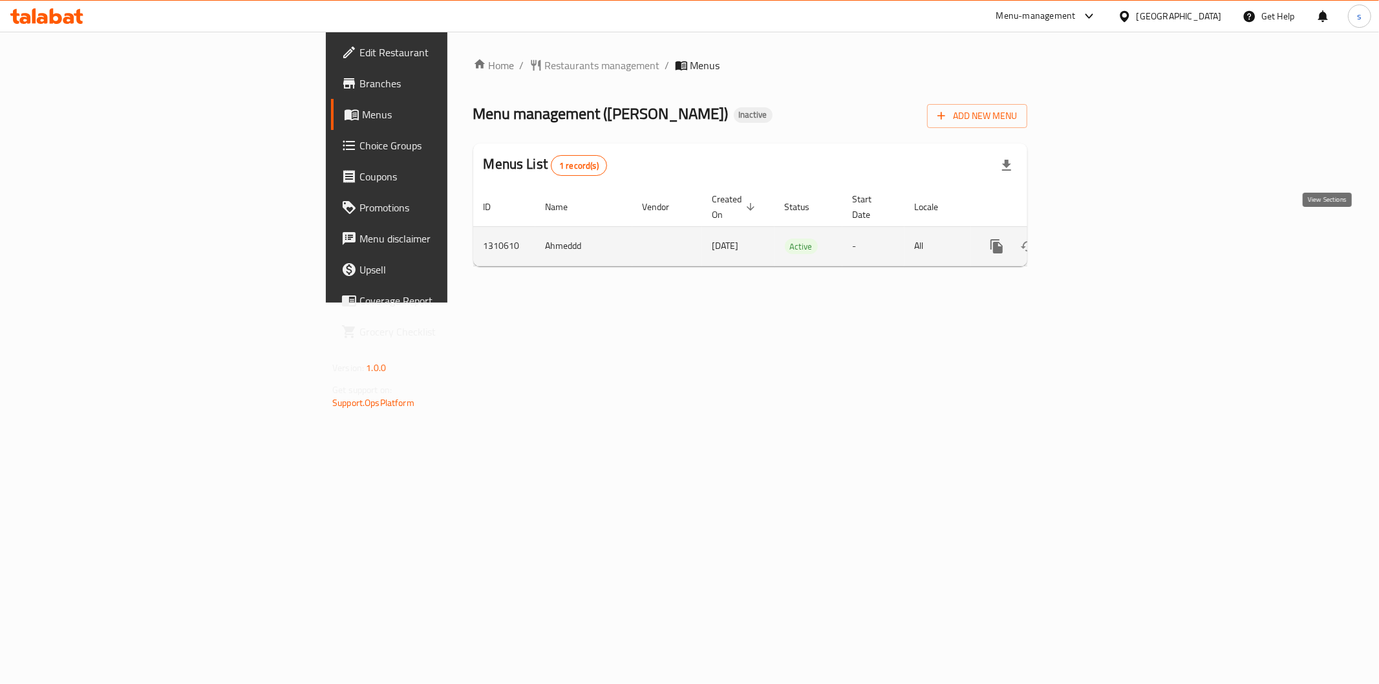
click at [1098, 239] on icon "enhanced table" at bounding box center [1090, 247] width 16 height 16
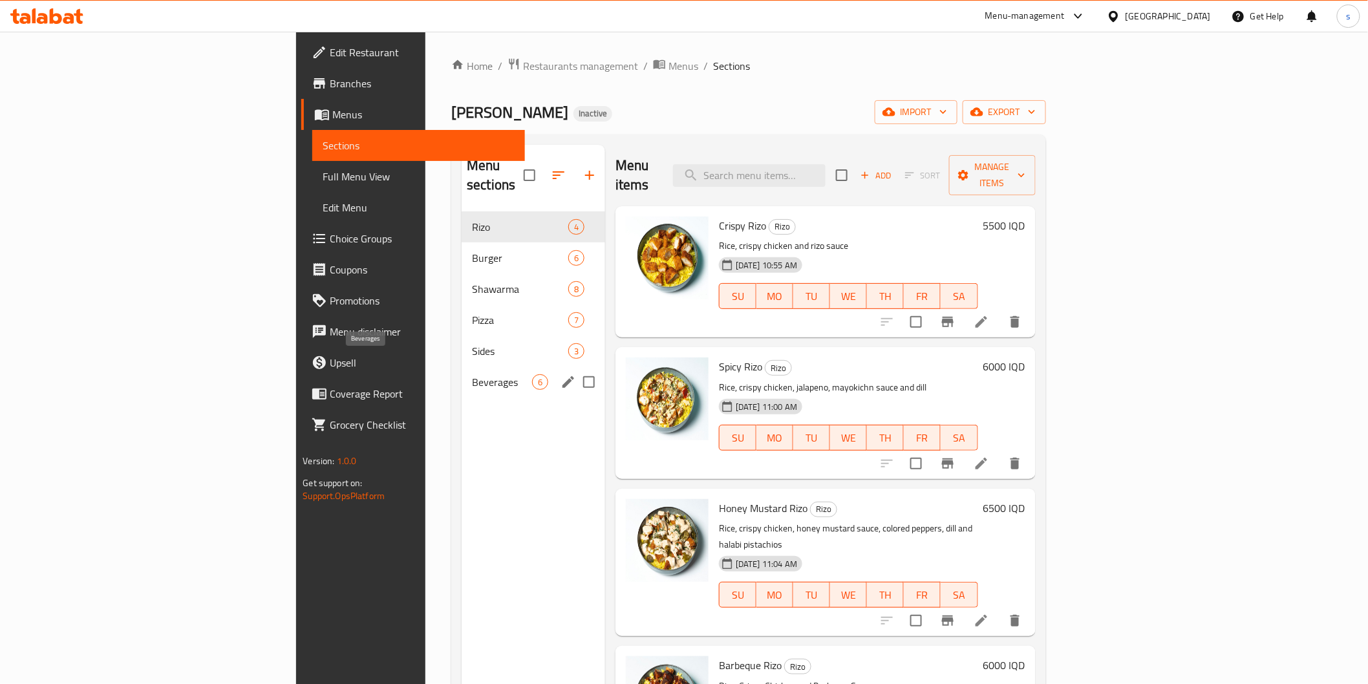
click at [472, 374] on span "Beverages" at bounding box center [502, 382] width 60 height 16
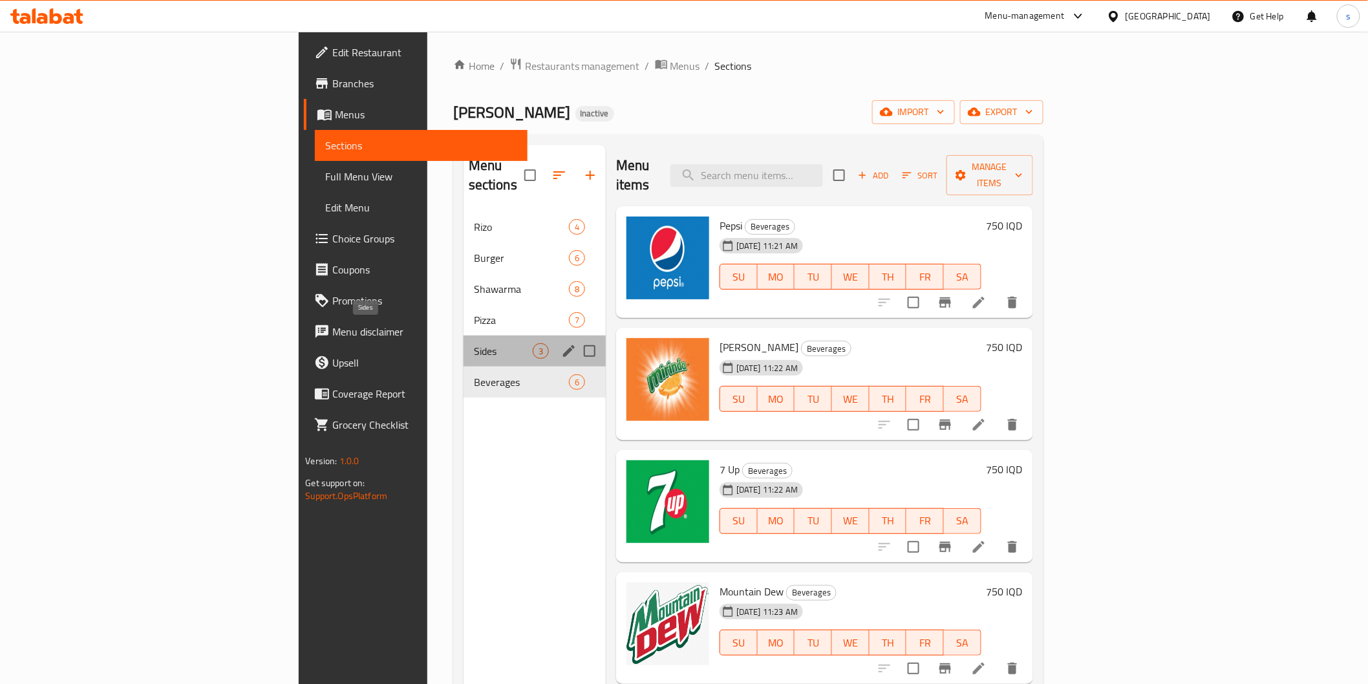
click at [474, 343] on span "Sides" at bounding box center [503, 351] width 59 height 16
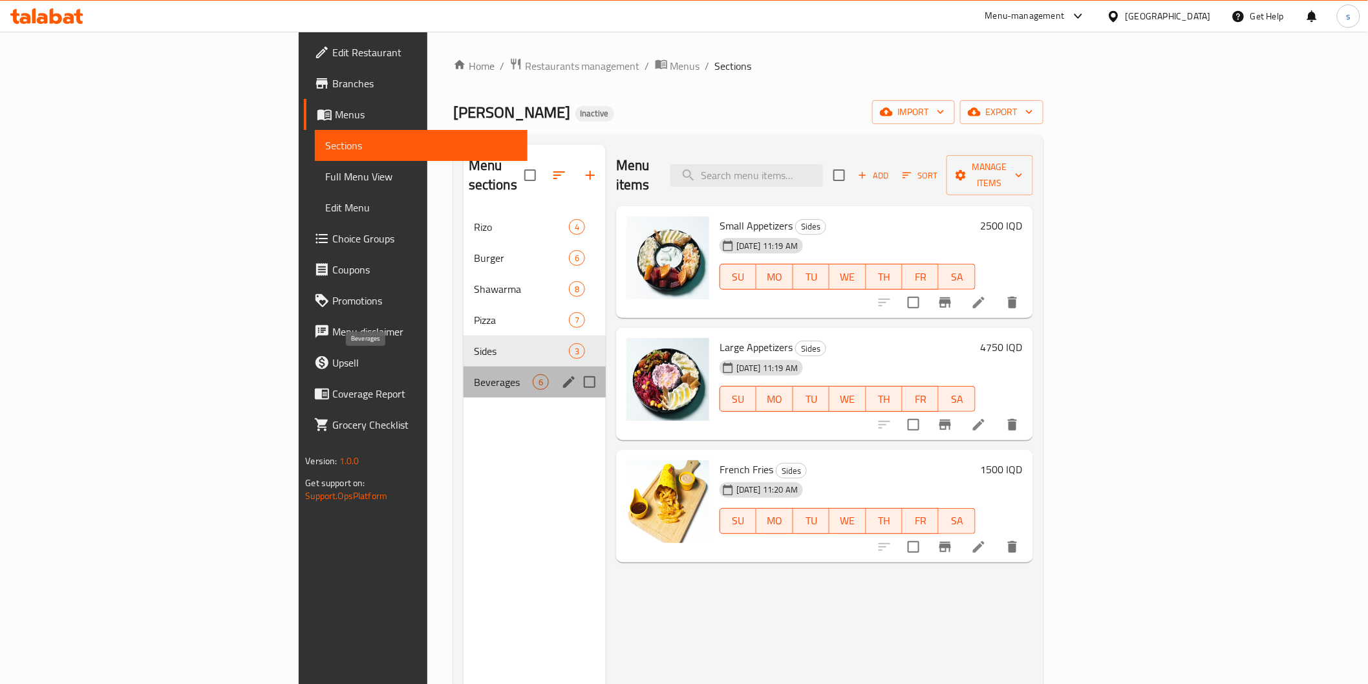
click at [474, 374] on span "Beverages" at bounding box center [503, 382] width 59 height 16
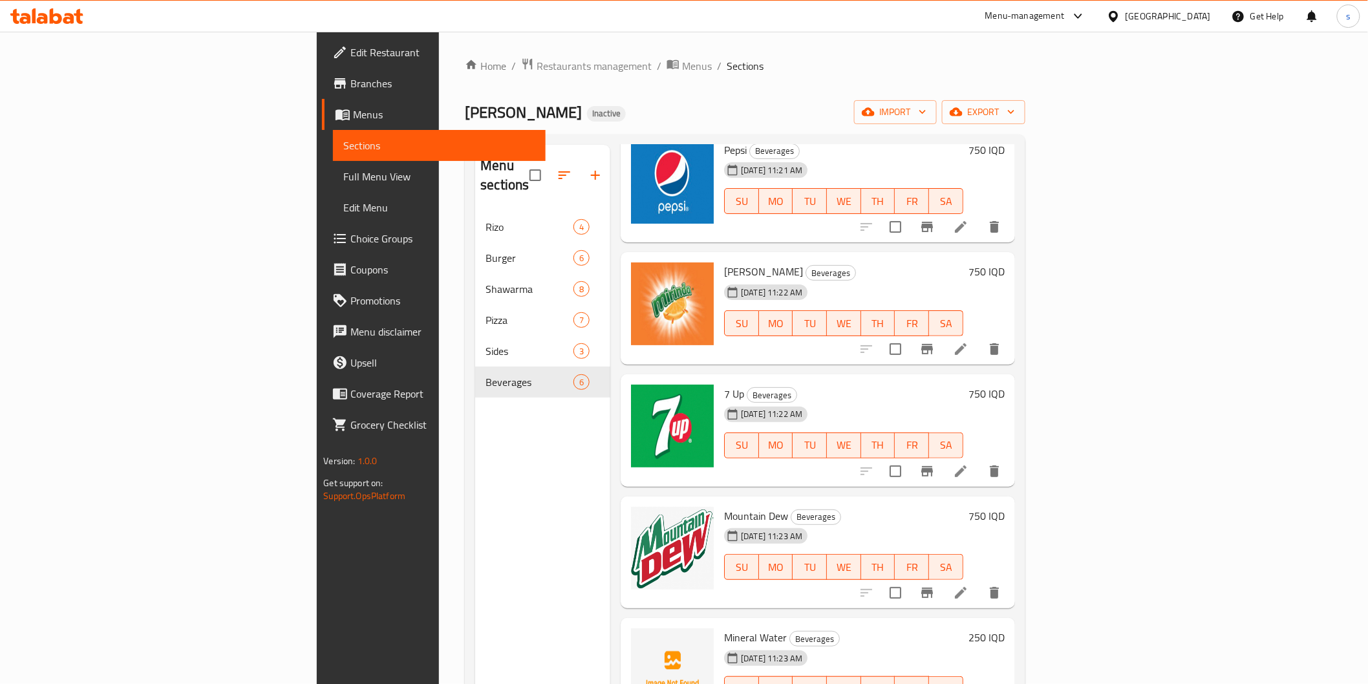
scroll to position [79, 0]
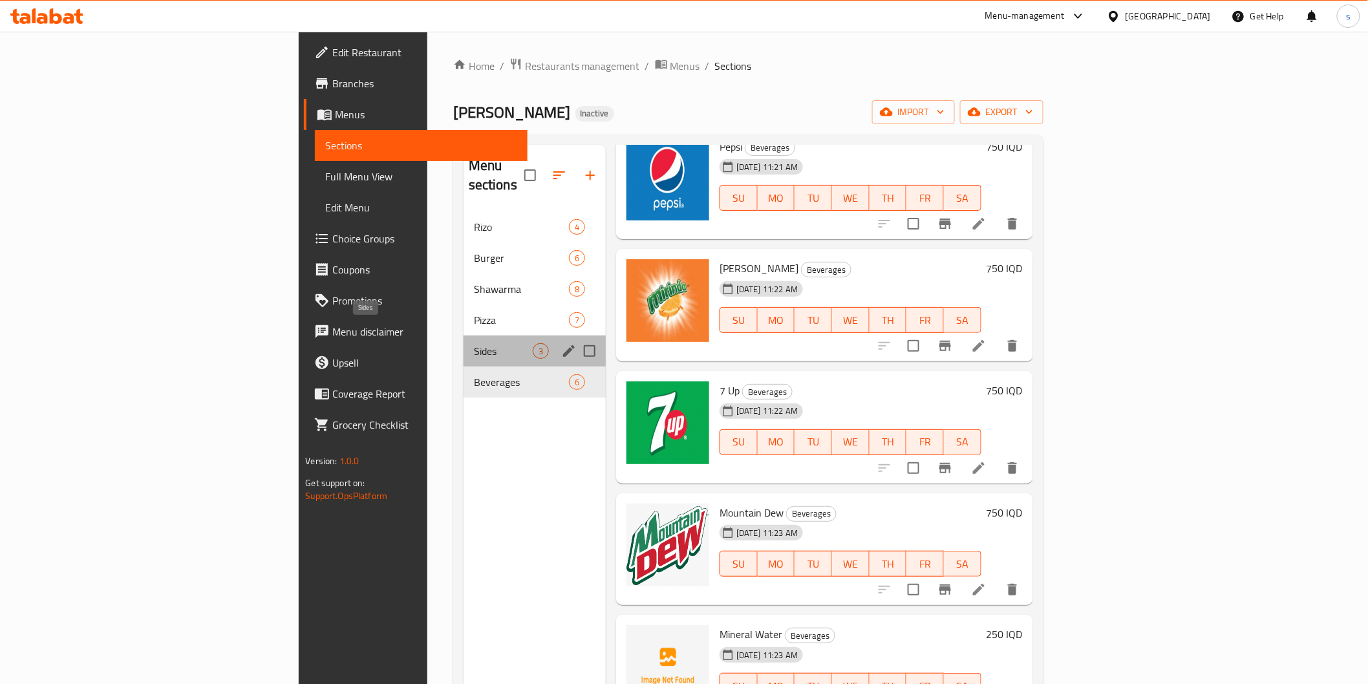
click at [474, 343] on span "Sides" at bounding box center [503, 351] width 59 height 16
